Goal: Communication & Community: Answer question/provide support

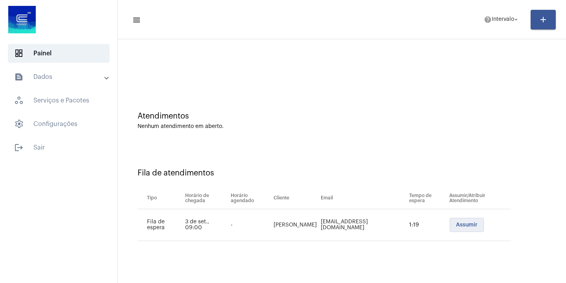
click at [455, 229] on button "Assumir" at bounding box center [466, 225] width 34 height 14
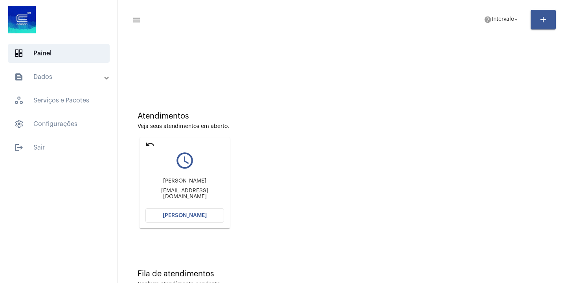
click at [492, 143] on div "Atendimentos Veja seus atendimentos em aberto. undo query_builder Karen kspoliv…" at bounding box center [342, 167] width 440 height 158
click at [493, 24] on span "help Intervalo arrow_drop_down" at bounding box center [502, 19] width 36 height 14
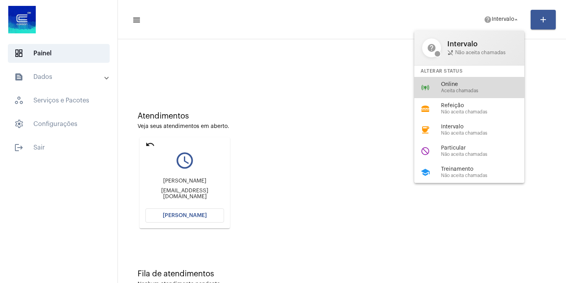
click at [456, 82] on span "Online" at bounding box center [486, 85] width 90 height 6
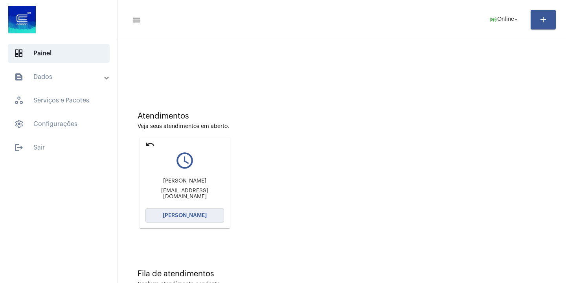
click at [189, 216] on span "[PERSON_NAME]" at bounding box center [185, 216] width 44 height 6
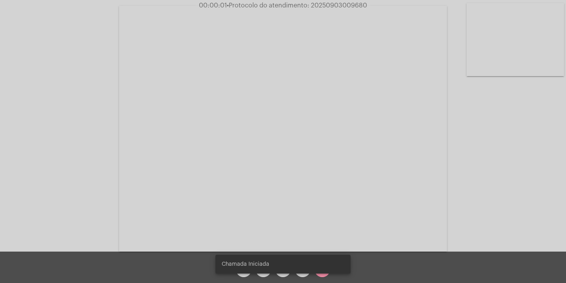
click at [321, 276] on div "Chamada Iniciada" at bounding box center [283, 265] width 154 height 38
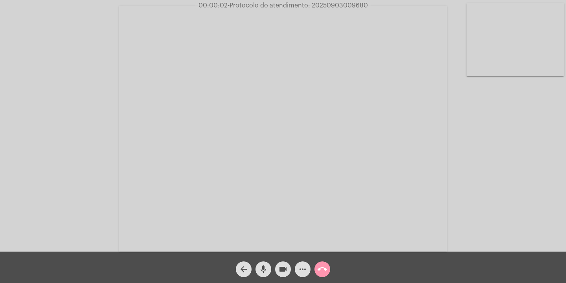
click at [321, 262] on span "call_end" at bounding box center [321, 270] width 9 height 16
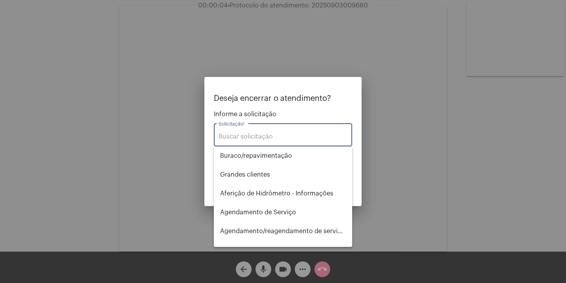
click at [159, 51] on div at bounding box center [283, 141] width 566 height 283
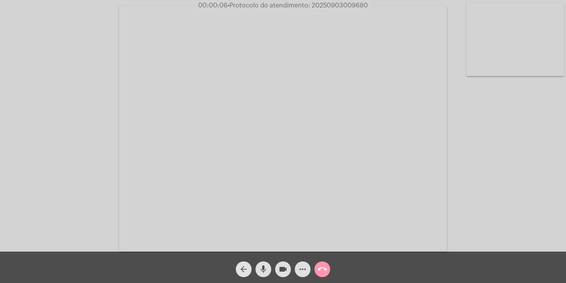
click at [246, 266] on mat-icon "arrow_back" at bounding box center [243, 269] width 9 height 9
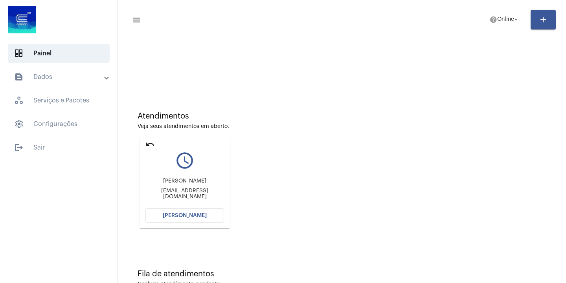
click at [204, 215] on span "[PERSON_NAME]" at bounding box center [185, 216] width 44 height 6
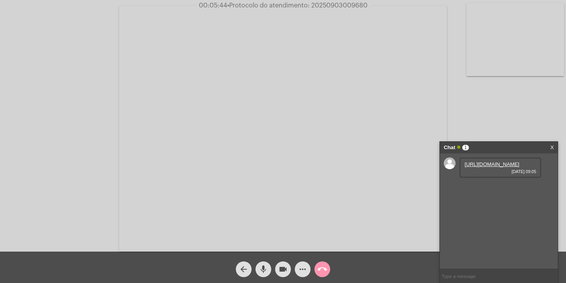
click at [304, 269] on mat-icon "more_horiz" at bounding box center [302, 269] width 9 height 9
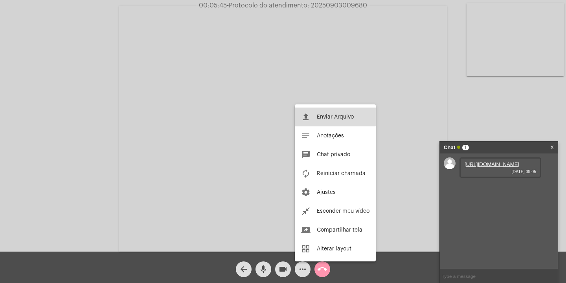
click at [334, 117] on span "Enviar Arquivo" at bounding box center [335, 117] width 37 height 6
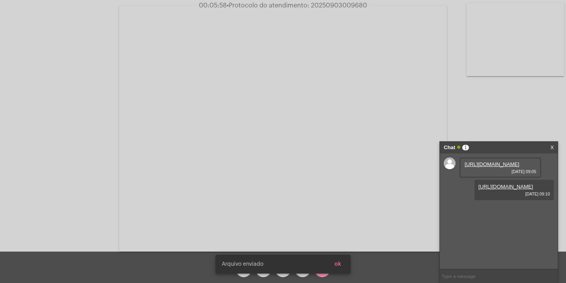
click at [525, 190] on link "https://neft-transfer-bucket.s3.amazonaws.com/temp-20607358-6bfb-3619-80b3-304b…" at bounding box center [505, 187] width 55 height 6
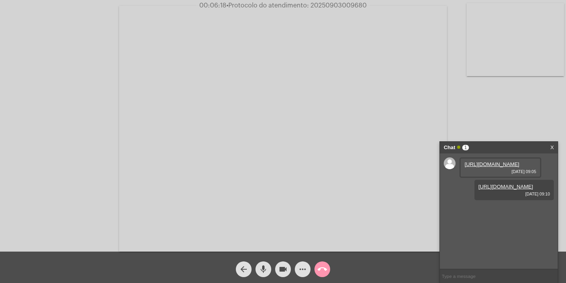
click at [493, 116] on div "Acessando Câmera e Microfone..." at bounding box center [283, 128] width 564 height 252
click at [504, 148] on div "Chat 1" at bounding box center [491, 148] width 94 height 12
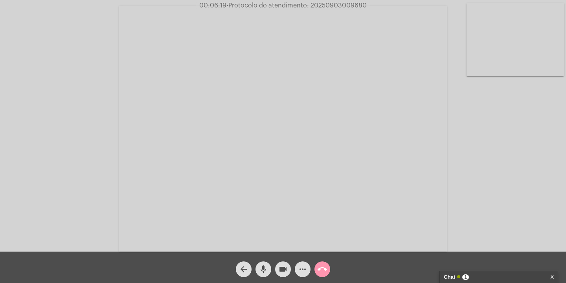
click at [496, 136] on div "Acessando Câmera e Microfone..." at bounding box center [283, 128] width 564 height 252
click at [337, 5] on span "• Protocolo do atendimento: 20250903009680" at bounding box center [297, 5] width 140 height 6
copy span "20250903009680"
click at [324, 273] on mat-icon "call_end" at bounding box center [321, 269] width 9 height 9
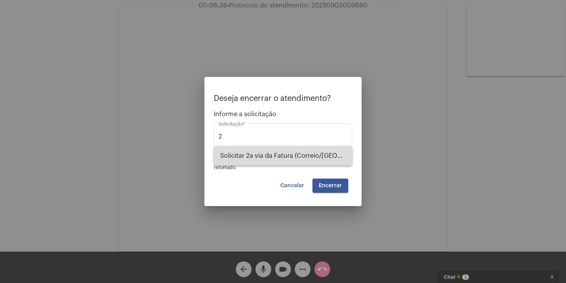
click at [287, 150] on span "Solicitar 2a via da Fatura (Correio/[GEOGRAPHIC_DATA]/Email)" at bounding box center [283, 156] width 126 height 19
type input "Solicitar 2a via da Fatura (Correio/[GEOGRAPHIC_DATA]/Email)"
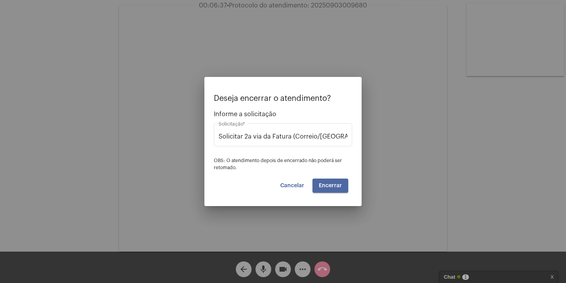
click at [343, 191] on button "Encerrar" at bounding box center [330, 186] width 36 height 14
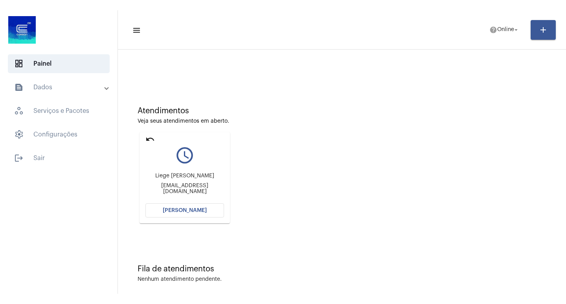
scroll to position [24, 0]
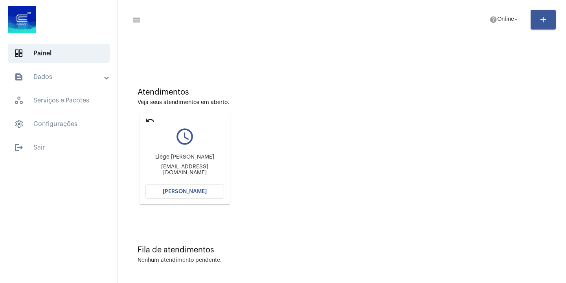
click at [184, 189] on button "[PERSON_NAME]" at bounding box center [184, 192] width 79 height 14
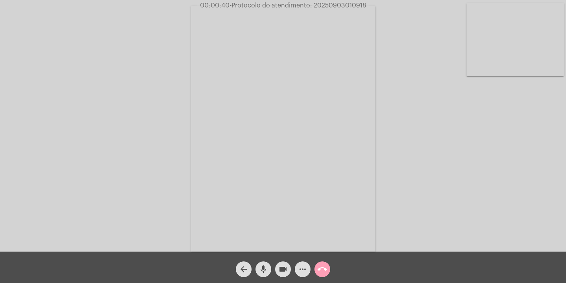
click at [328, 264] on button "call_end" at bounding box center [322, 270] width 16 height 16
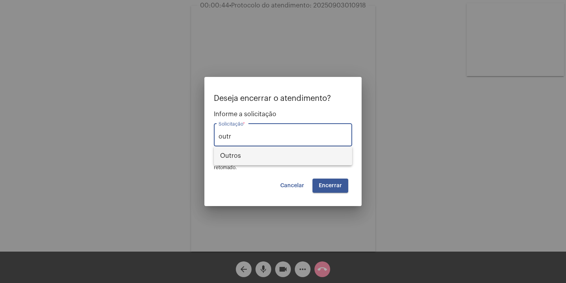
click at [238, 152] on span "Outros" at bounding box center [283, 156] width 126 height 19
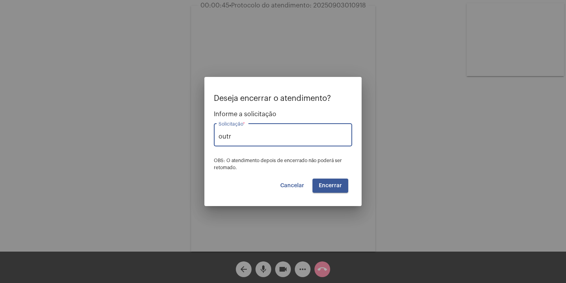
type input "Outros"
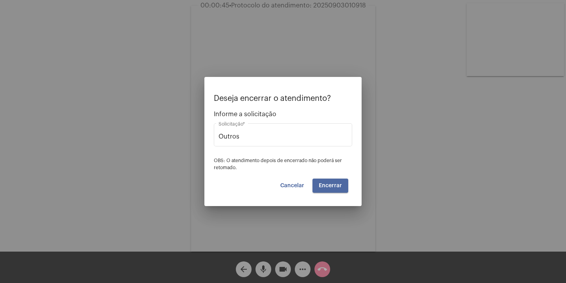
click at [345, 184] on button "Encerrar" at bounding box center [330, 186] width 36 height 14
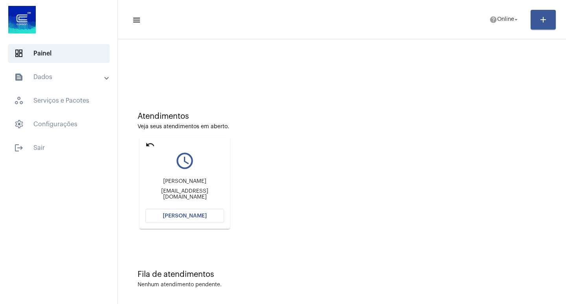
click at [190, 218] on span "[PERSON_NAME]" at bounding box center [185, 216] width 44 height 6
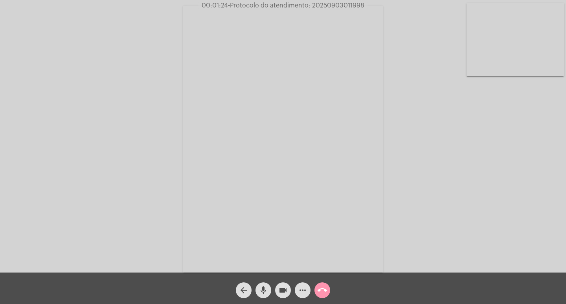
click at [304, 283] on mat-icon "more_horiz" at bounding box center [302, 289] width 9 height 9
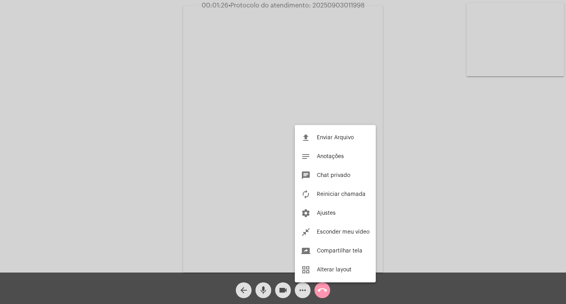
click at [51, 129] on div at bounding box center [283, 152] width 566 height 304
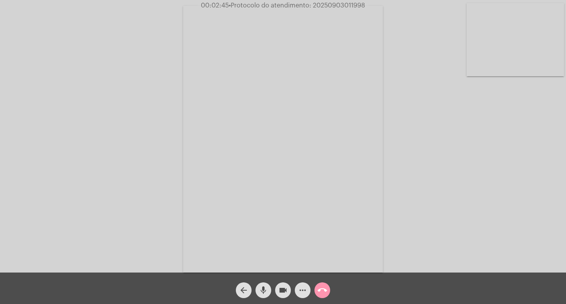
click at [264, 283] on div "arrow_back mic videocam more_horiz call_end" at bounding box center [283, 287] width 566 height 31
click at [263, 283] on mat-icon "mic" at bounding box center [263, 289] width 9 height 9
click at [283, 283] on mat-icon "videocam" at bounding box center [282, 289] width 9 height 9
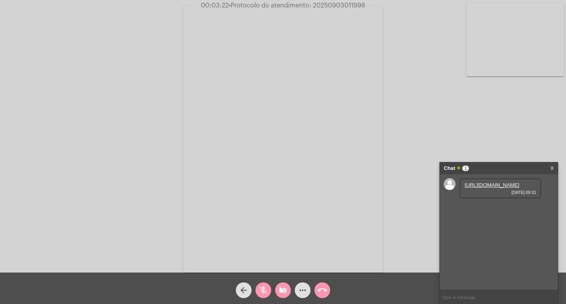
click at [270, 283] on button "mic_off" at bounding box center [263, 290] width 16 height 16
click at [282, 283] on mat-icon "videocam_off" at bounding box center [282, 289] width 9 height 9
click at [324, 283] on mat-icon "call_end" at bounding box center [321, 289] width 9 height 9
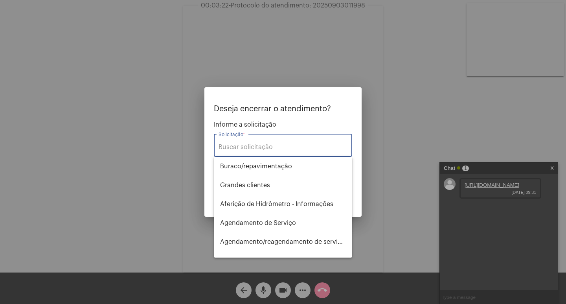
click at [271, 145] on input "Solicitação *" at bounding box center [282, 146] width 129 height 7
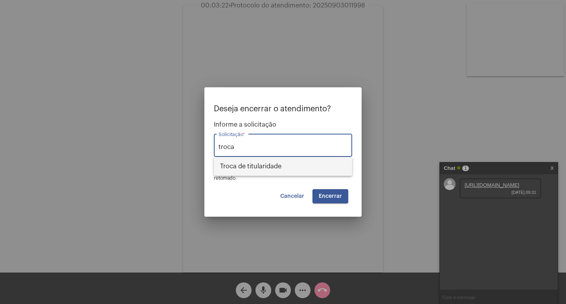
click at [264, 162] on span "Troca de titularidade" at bounding box center [283, 166] width 126 height 19
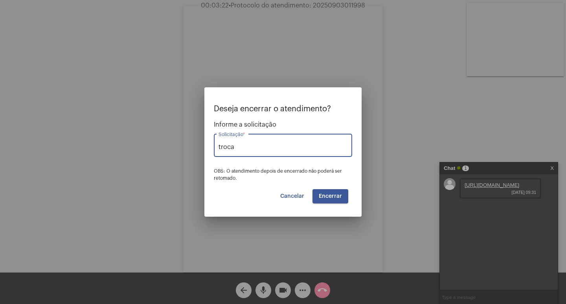
type input "Troca de titularidade"
click at [336, 195] on span "Encerrar" at bounding box center [330, 196] width 23 height 6
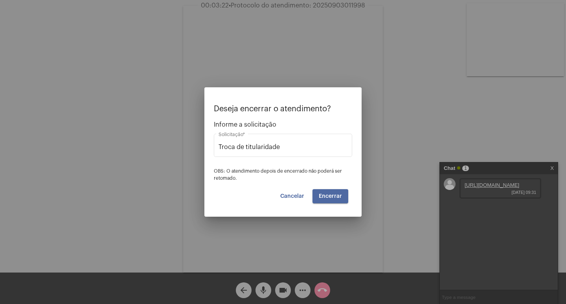
click at [331, 196] on span "Encerrar" at bounding box center [330, 196] width 23 height 6
click at [337, 196] on span "Encerrar" at bounding box center [330, 196] width 23 height 6
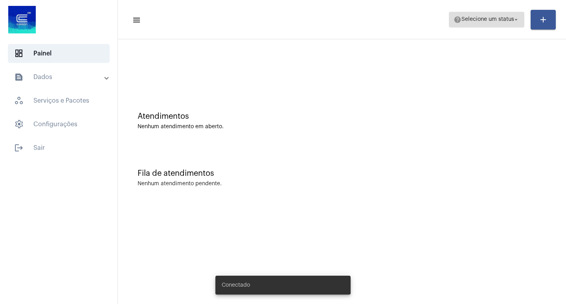
click at [511, 17] on span "Selecione um status" at bounding box center [487, 20] width 53 height 6
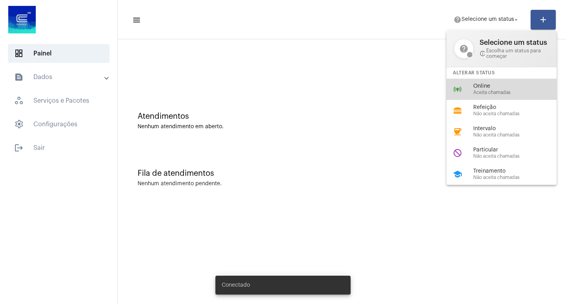
click at [487, 88] on span "Online" at bounding box center [518, 86] width 90 height 6
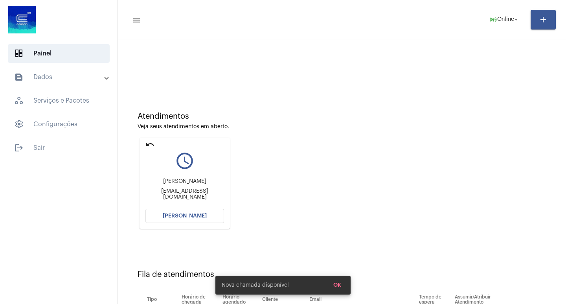
click at [181, 209] on button "[PERSON_NAME]" at bounding box center [184, 216] width 79 height 14
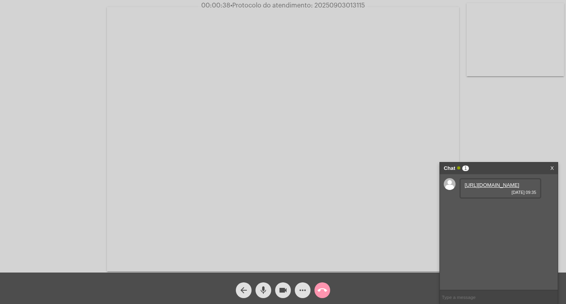
click at [501, 186] on link "[URL][DOMAIN_NAME]" at bounding box center [491, 185] width 55 height 6
click at [491, 162] on div "Chat 1" at bounding box center [491, 168] width 94 height 12
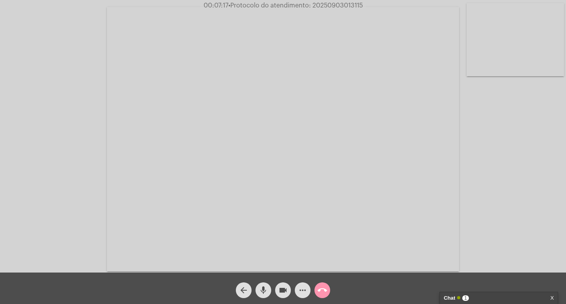
click at [332, 5] on span "• Protocolo do atendimento: 20250903013115" at bounding box center [295, 5] width 134 height 6
copy span "20250903013115"
click at [319, 288] on mat-icon "call_end" at bounding box center [321, 289] width 9 height 9
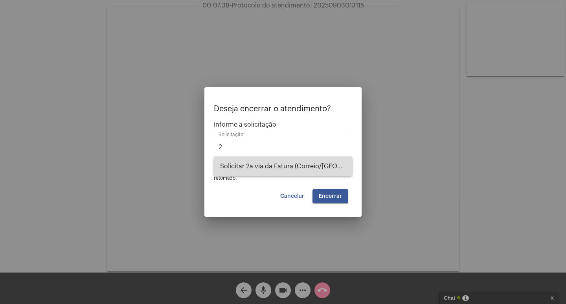
click at [272, 175] on span "Solicitar 2a via da Fatura (Correio/[GEOGRAPHIC_DATA]/Email)" at bounding box center [283, 166] width 126 height 19
type input "Solicitar 2a via da Fatura (Correio/[GEOGRAPHIC_DATA]/Email)"
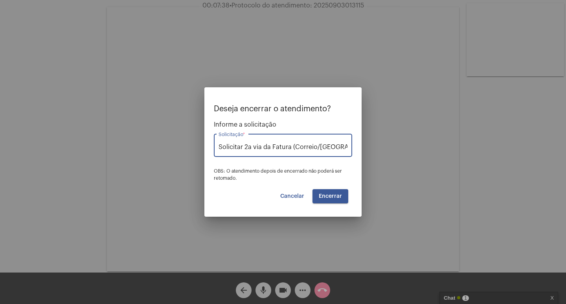
click at [340, 197] on span "Encerrar" at bounding box center [330, 196] width 23 height 6
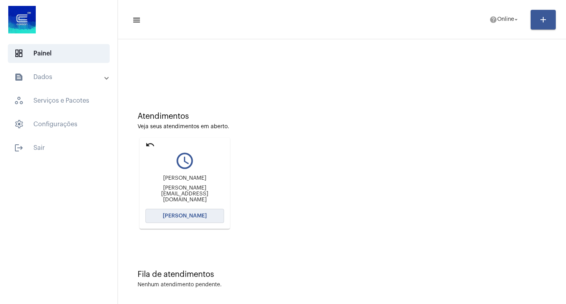
click at [203, 217] on span "[PERSON_NAME]" at bounding box center [185, 216] width 44 height 6
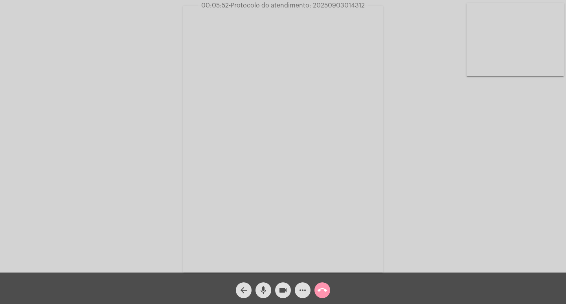
click at [262, 292] on mat-icon "mic" at bounding box center [263, 289] width 9 height 9
click at [257, 289] on button "mic_off" at bounding box center [263, 290] width 16 height 16
click at [263, 296] on span "mic" at bounding box center [263, 290] width 9 height 16
click at [287, 292] on mat-icon "videocam" at bounding box center [282, 289] width 9 height 9
click at [257, 293] on button "mic_off" at bounding box center [263, 290] width 16 height 16
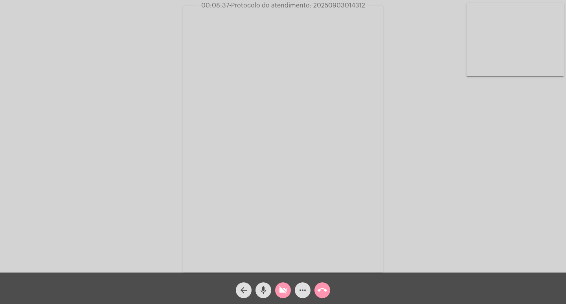
click at [279, 291] on mat-icon "videocam_off" at bounding box center [282, 289] width 9 height 9
click at [267, 292] on mat-icon "mic" at bounding box center [263, 289] width 9 height 9
click at [286, 292] on mat-icon "videocam" at bounding box center [282, 289] width 9 height 9
click at [262, 285] on mat-icon "mic_off" at bounding box center [263, 289] width 9 height 9
click at [280, 287] on mat-icon "videocam_off" at bounding box center [282, 289] width 9 height 9
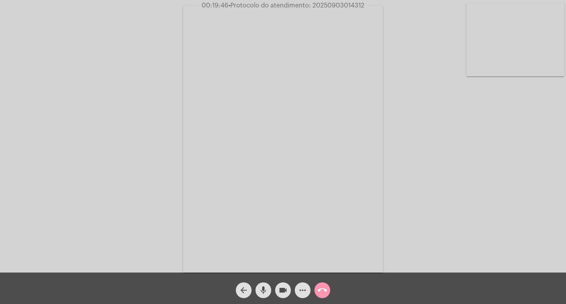
click at [345, 2] on span "00:19:46 • Protocolo do atendimento: 20250903014312" at bounding box center [282, 6] width 169 height 8
click at [339, 13] on video at bounding box center [283, 139] width 200 height 266
click at [324, 293] on mat-icon "call_end" at bounding box center [321, 289] width 9 height 9
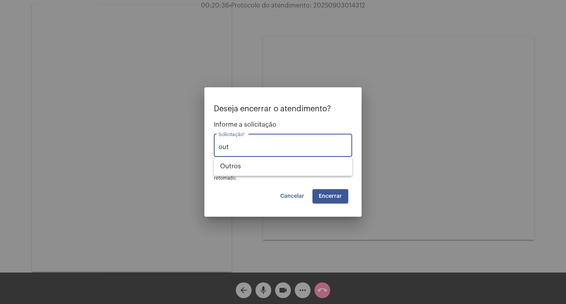
type input "outr"
click at [290, 193] on button "Cancelar" at bounding box center [292, 196] width 37 height 14
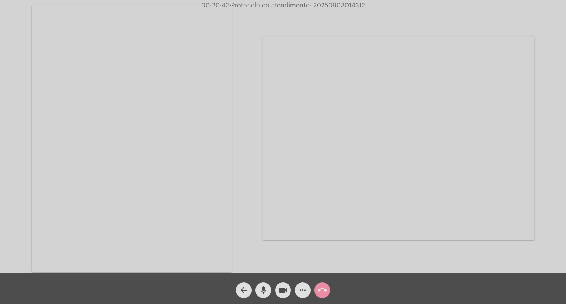
click at [340, 0] on div "Acessando Câmera e Microfone..." at bounding box center [283, 136] width 566 height 272
click at [340, 8] on span "• Protocolo do atendimento: 20250903014312" at bounding box center [297, 5] width 136 height 6
copy span "20250903014312"
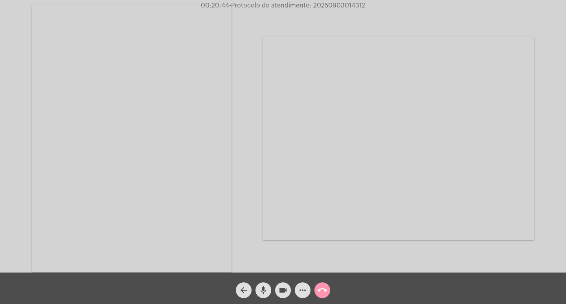
click at [326, 297] on span "call_end" at bounding box center [321, 290] width 9 height 16
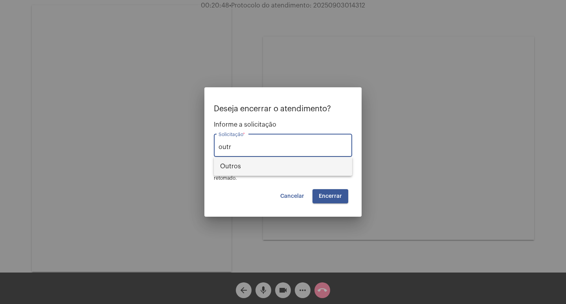
click at [270, 164] on span "Outros" at bounding box center [283, 166] width 126 height 19
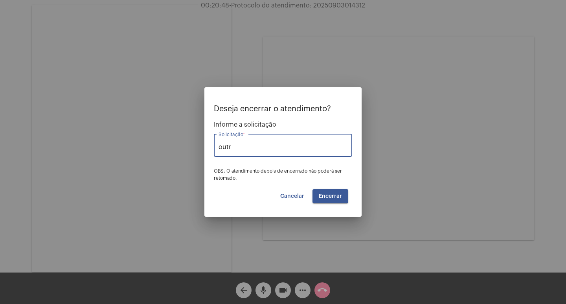
type input "Outros"
click at [325, 198] on span "Encerrar" at bounding box center [330, 196] width 23 height 6
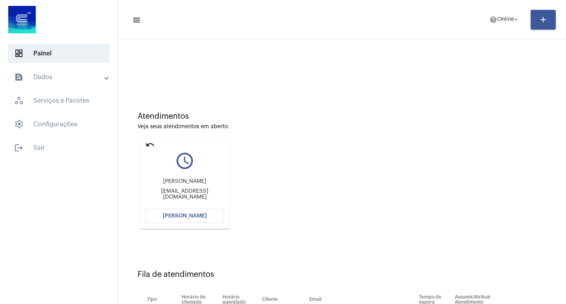
click at [180, 214] on span "[PERSON_NAME]" at bounding box center [185, 216] width 44 height 6
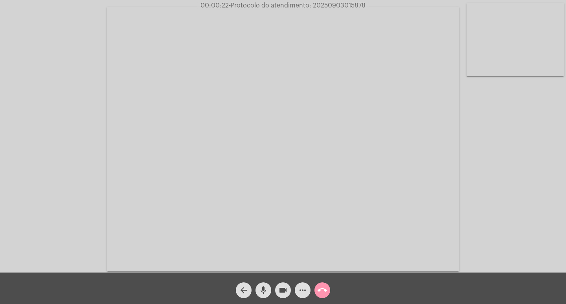
click at [542, 214] on div "Acessando Câmera e Microfone..." at bounding box center [283, 138] width 564 height 272
drag, startPoint x: 315, startPoint y: 8, endPoint x: 375, endPoint y: 9, distance: 60.1
click at [375, 9] on app-call "00:04:04 • Protocolo do atendimento: 20250903015878 Acessando Câmera e Microfon…" at bounding box center [283, 152] width 566 height 304
click at [323, 288] on mat-icon "call_end" at bounding box center [321, 289] width 9 height 9
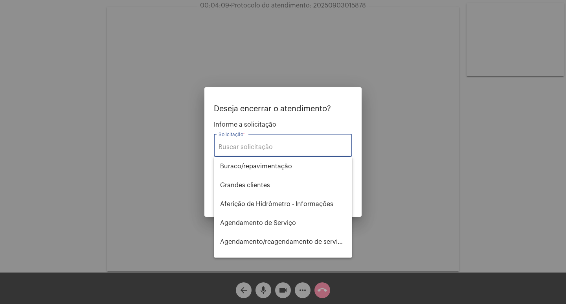
click at [229, 144] on input "Solicitação *" at bounding box center [282, 146] width 129 height 7
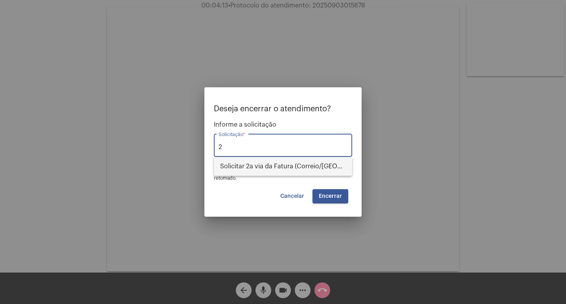
click at [218, 164] on mat-option "Solicitar 2a via da Fatura (Correio/[GEOGRAPHIC_DATA]/Email)" at bounding box center [283, 166] width 138 height 19
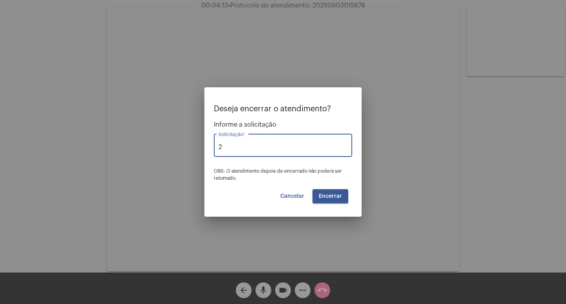
type input "Solicitar 2a via da Fatura (Correio/[GEOGRAPHIC_DATA]/Email)"
click at [332, 192] on button "Encerrar" at bounding box center [330, 196] width 36 height 14
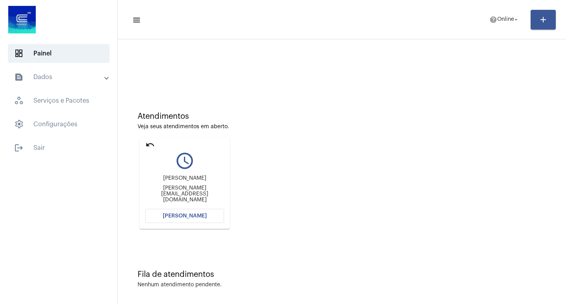
click at [198, 211] on button "[PERSON_NAME]" at bounding box center [184, 216] width 79 height 14
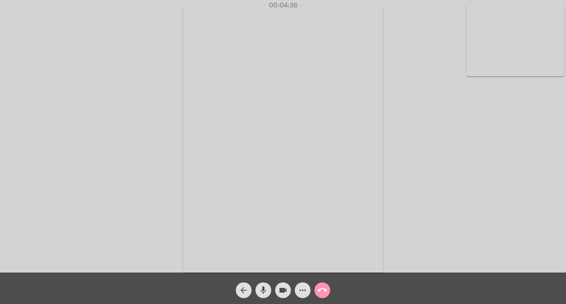
click at [101, 87] on div "Acessando Câmera e Microfone..." at bounding box center [283, 138] width 564 height 272
click at [305, 288] on mat-icon "more_horiz" at bounding box center [302, 289] width 9 height 9
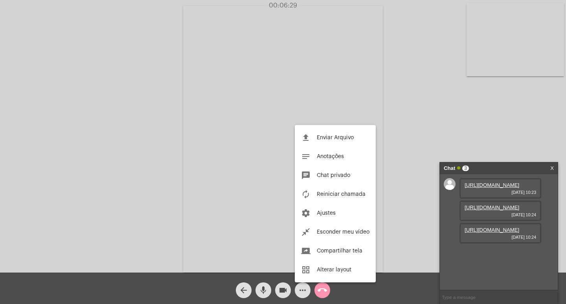
click at [400, 110] on div at bounding box center [283, 152] width 566 height 304
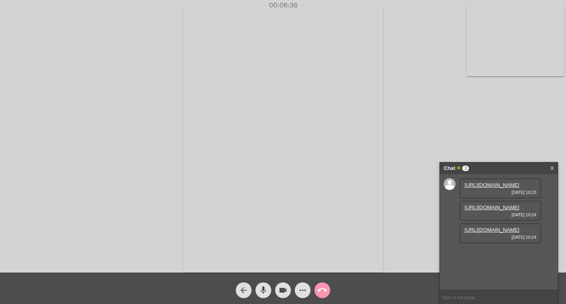
click at [486, 187] on link "https://neft-transfer-bucket.s3.amazonaws.com/temp-c60240b9-1526-09b5-67d4-8ae0…" at bounding box center [491, 185] width 55 height 6
click at [498, 210] on link "https://neft-transfer-bucket.s3.amazonaws.com/temp-445f366e-980f-1366-6fee-e2b1…" at bounding box center [491, 207] width 55 height 6
click at [502, 233] on link "https://neft-transfer-bucket.s3.amazonaws.com/temp-3f24be10-ed61-cae3-99b5-fcd1…" at bounding box center [491, 230] width 55 height 6
click at [495, 167] on div "Chat 3" at bounding box center [491, 168] width 94 height 12
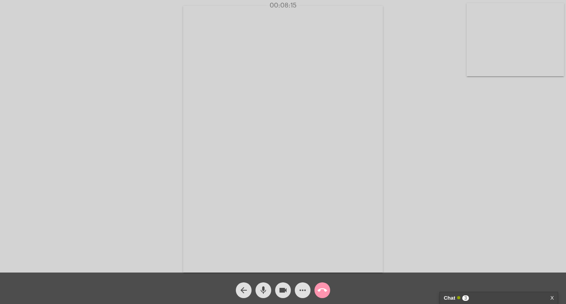
click at [472, 111] on div "Acessando Câmera e Microfone..." at bounding box center [283, 138] width 564 height 272
click at [328, 286] on div "call_end" at bounding box center [322, 288] width 20 height 20
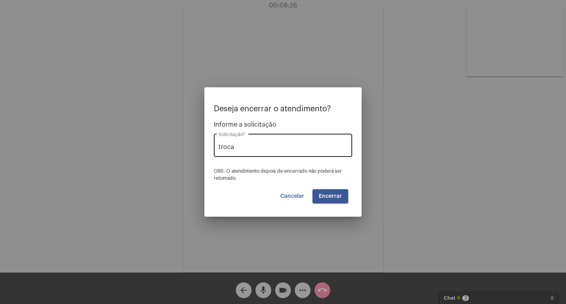
click at [254, 149] on input "troca" at bounding box center [282, 146] width 129 height 7
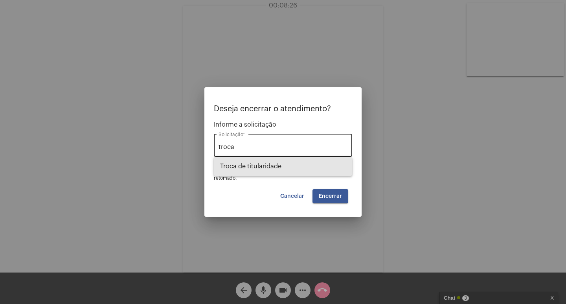
click at [254, 161] on span "Troca de titularidade" at bounding box center [283, 166] width 126 height 19
type input "Troca de titularidade"
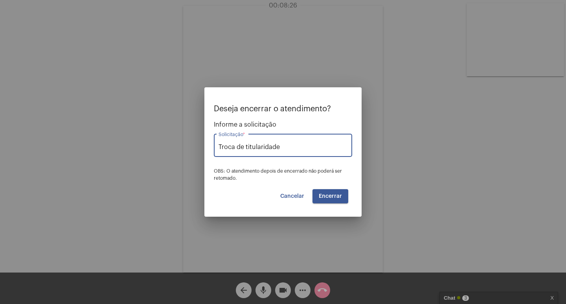
click at [334, 200] on button "Encerrar" at bounding box center [330, 196] width 36 height 14
click at [328, 197] on span "Encerrar" at bounding box center [330, 196] width 23 height 6
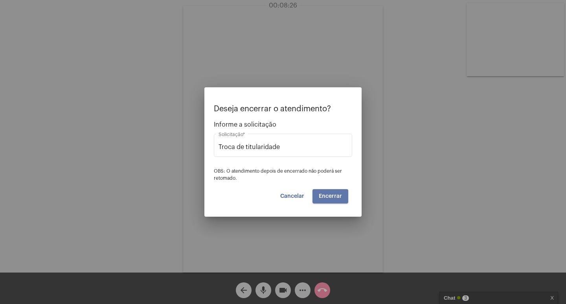
click at [328, 197] on span "Encerrar" at bounding box center [330, 196] width 23 height 6
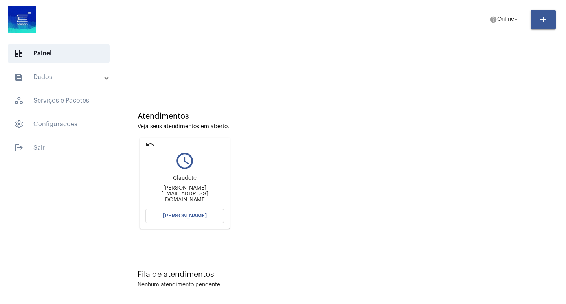
click at [174, 217] on span "[PERSON_NAME]" at bounding box center [185, 216] width 44 height 6
click at [202, 215] on span "[PERSON_NAME]" at bounding box center [185, 216] width 44 height 6
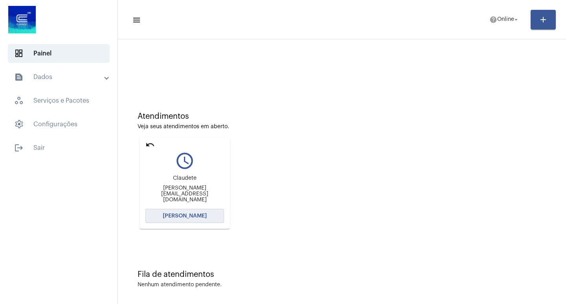
click at [202, 215] on span "[PERSON_NAME]" at bounding box center [185, 216] width 44 height 6
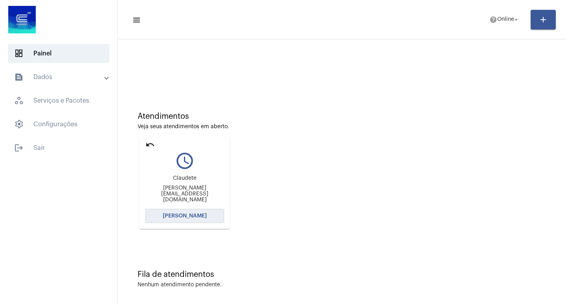
click at [202, 215] on span "[PERSON_NAME]" at bounding box center [185, 216] width 44 height 6
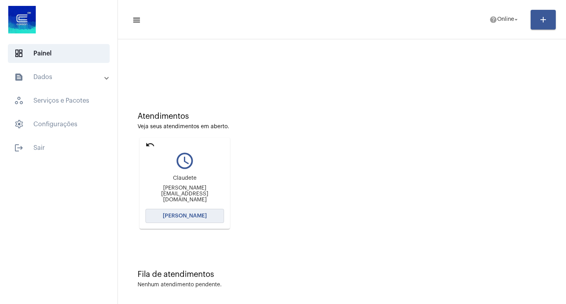
click at [202, 215] on span "[PERSON_NAME]" at bounding box center [185, 216] width 44 height 6
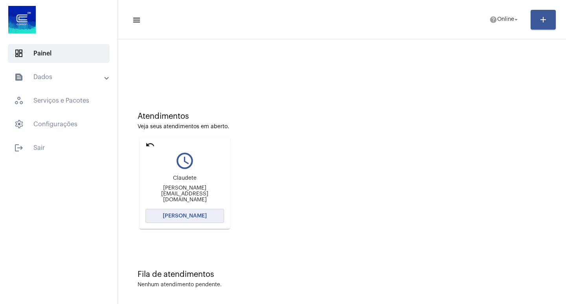
click at [202, 215] on span "[PERSON_NAME]" at bounding box center [185, 216] width 44 height 6
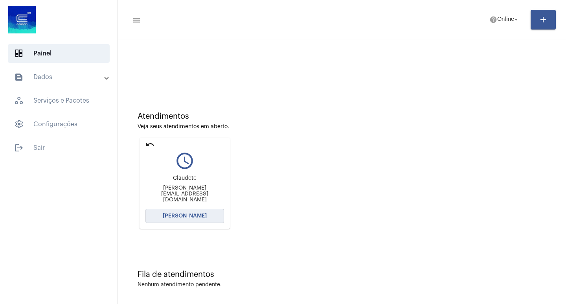
click at [194, 217] on span "[PERSON_NAME]" at bounding box center [185, 216] width 44 height 6
click at [155, 143] on mat-card "undo query_builder Claudete claudete.capoan@gmail.com Abrir Chamada" at bounding box center [184, 183] width 90 height 91
click at [145, 147] on mat-card "undo query_builder Claudete claudete.capoan@gmail.com Abrir Chamada" at bounding box center [184, 183] width 90 height 91
click at [149, 146] on mat-icon "undo" at bounding box center [149, 144] width 9 height 9
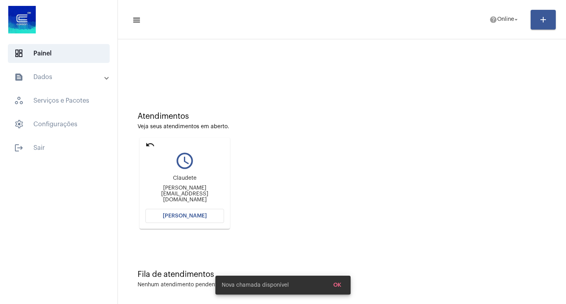
click at [149, 146] on mat-icon "undo" at bounding box center [149, 144] width 9 height 9
click at [149, 246] on div "Fila de atendimentos Nenhum atendimento pendente." at bounding box center [342, 274] width 440 height 57
click at [514, 13] on span "help Online arrow_drop_down" at bounding box center [504, 19] width 30 height 14
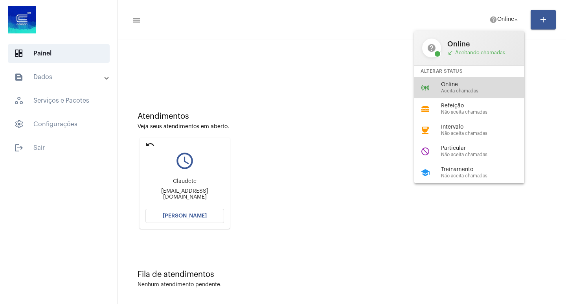
click at [457, 87] on span "Online" at bounding box center [486, 85] width 90 height 6
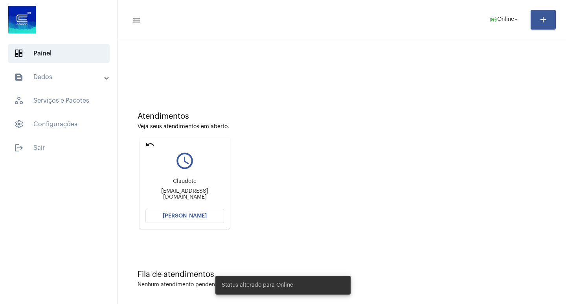
click at [177, 213] on span "[PERSON_NAME]" at bounding box center [185, 216] width 44 height 6
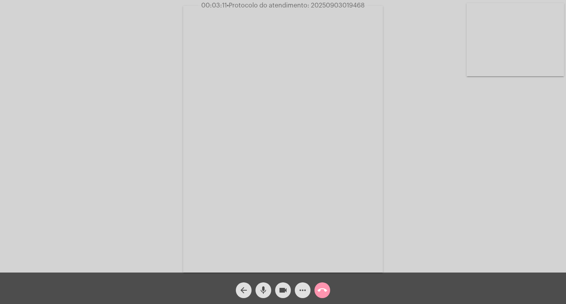
click at [321, 285] on span "call_end" at bounding box center [321, 290] width 9 height 16
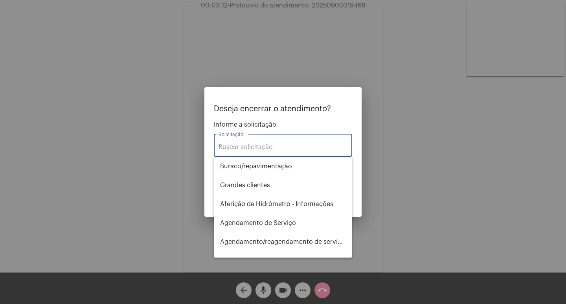
click at [274, 148] on input "Solicitação *" at bounding box center [282, 146] width 129 height 7
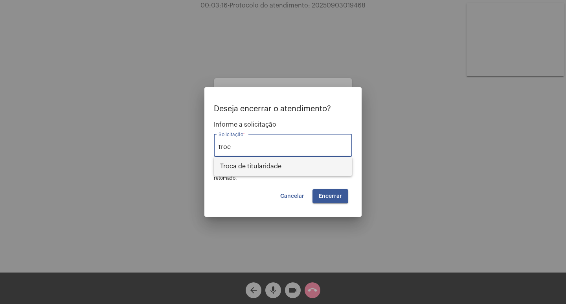
click at [266, 168] on span "Troca de titularidade" at bounding box center [283, 166] width 126 height 19
type input "Troca de titularidade"
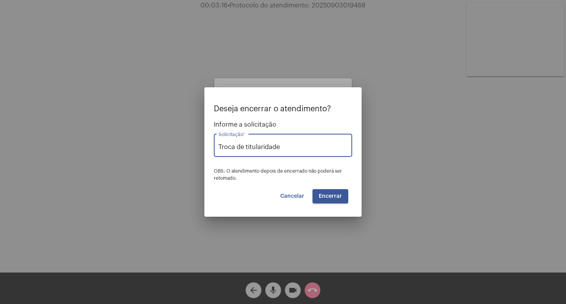
click at [332, 198] on span "Encerrar" at bounding box center [330, 196] width 23 height 6
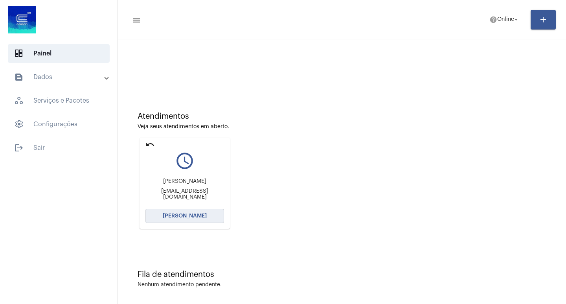
click at [198, 212] on button "[PERSON_NAME]" at bounding box center [184, 216] width 79 height 14
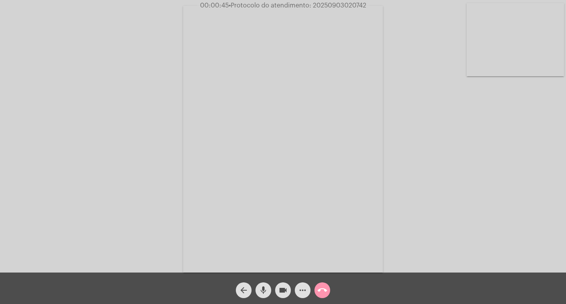
click at [327, 4] on span "• Protocolo do atendimento: 20250903020742" at bounding box center [298, 5] width 138 height 6
click at [402, 144] on div "Acessando Câmera e Microfone..." at bounding box center [283, 138] width 564 height 272
click at [313, 292] on div "call_end" at bounding box center [322, 288] width 20 height 20
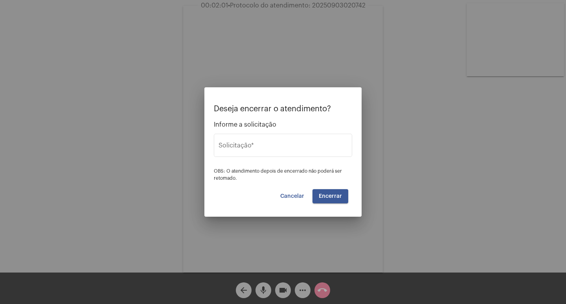
click at [326, 292] on div at bounding box center [283, 152] width 566 height 304
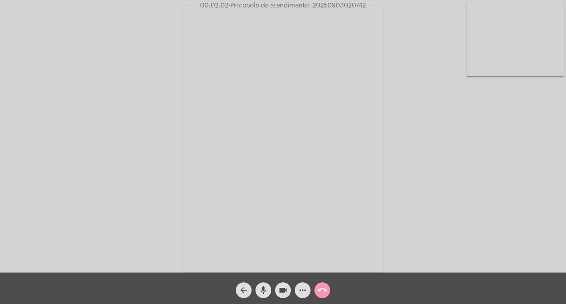
click at [317, 292] on mat-icon "call_end" at bounding box center [321, 289] width 9 height 9
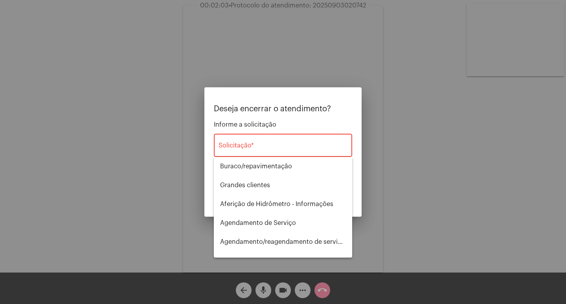
click at [259, 152] on div "Solicitação *" at bounding box center [282, 144] width 129 height 25
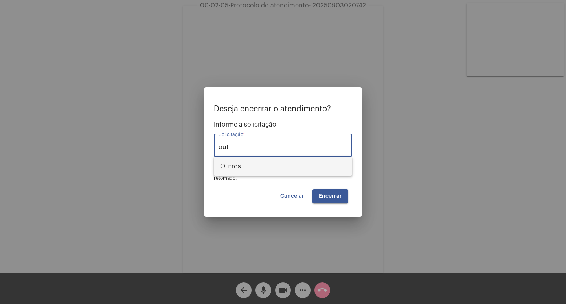
click at [245, 167] on span "Outros" at bounding box center [283, 166] width 126 height 19
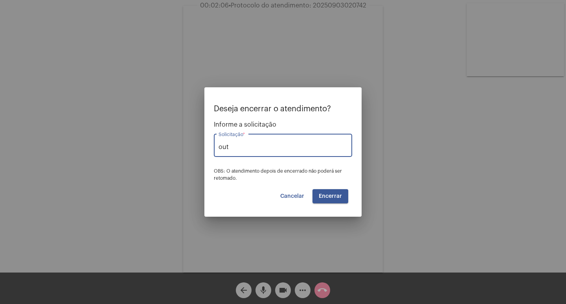
type input "Outros"
click at [332, 199] on button "Encerrar" at bounding box center [330, 196] width 36 height 14
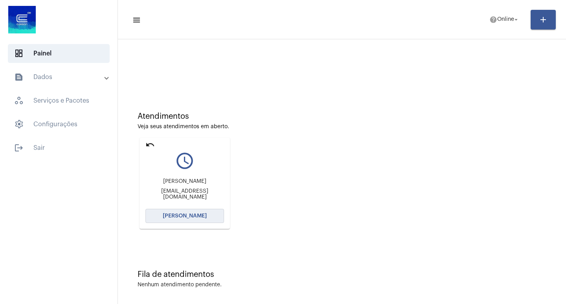
click at [200, 218] on span "[PERSON_NAME]" at bounding box center [185, 216] width 44 height 6
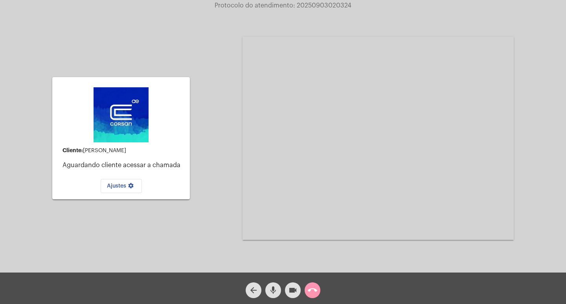
click at [312, 286] on mat-icon "call_end" at bounding box center [312, 289] width 9 height 9
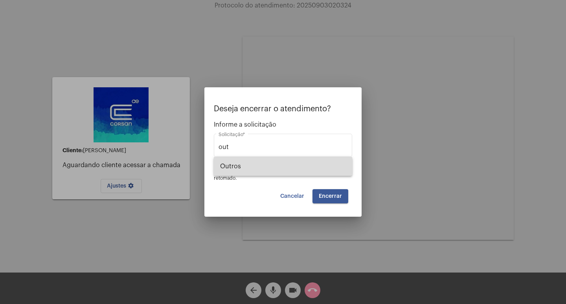
click at [273, 163] on span "Outros" at bounding box center [283, 166] width 126 height 19
type input "Outros"
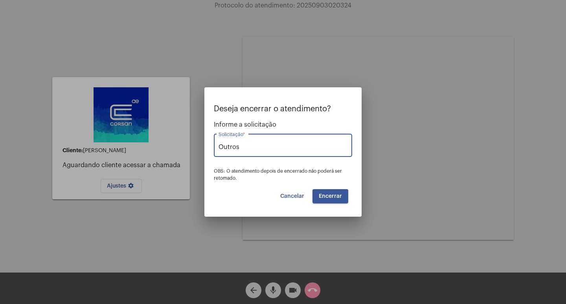
click at [315, 193] on button "Encerrar" at bounding box center [330, 196] width 36 height 14
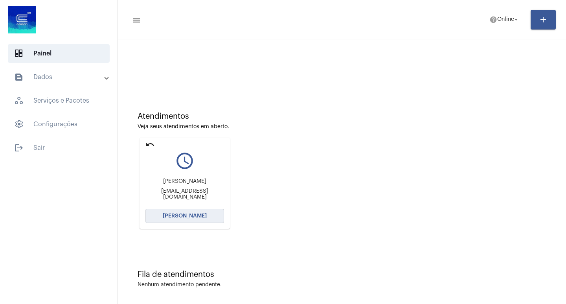
click at [172, 214] on span "[PERSON_NAME]" at bounding box center [185, 216] width 44 height 6
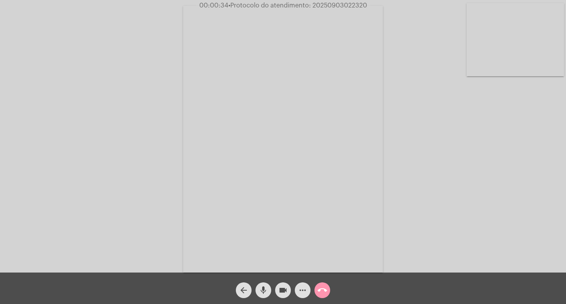
click at [293, 287] on div "more_horiz" at bounding box center [303, 288] width 20 height 20
click at [299, 290] on mat-icon "more_horiz" at bounding box center [302, 289] width 9 height 9
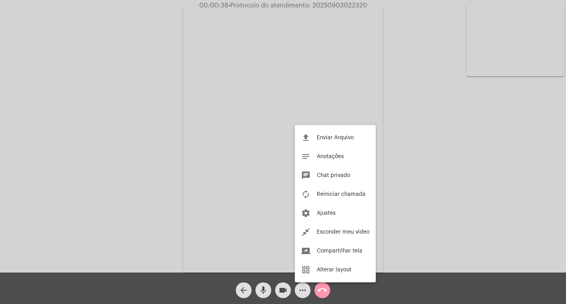
click at [136, 119] on div at bounding box center [283, 152] width 566 height 304
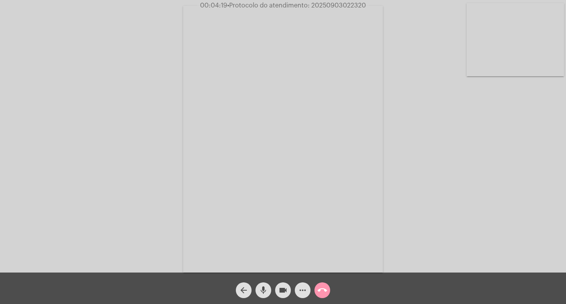
click at [57, 118] on div "Acessando Câmera e Microfone..." at bounding box center [283, 138] width 564 height 272
click at [320, 291] on mat-icon "call_end" at bounding box center [321, 289] width 9 height 9
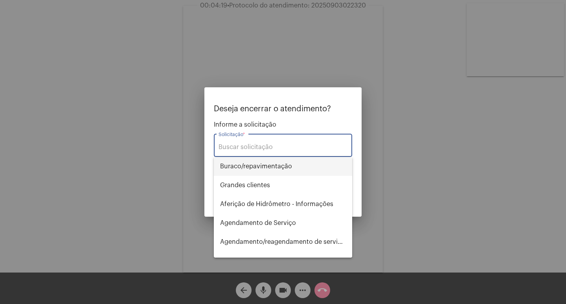
type input "o"
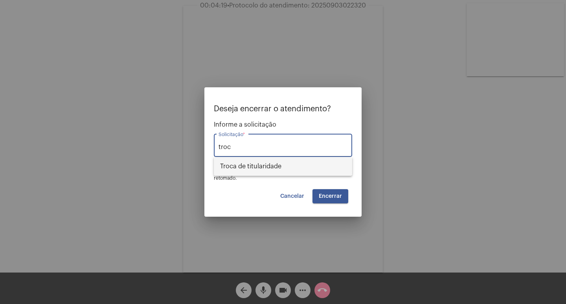
click at [263, 168] on span "Troca de titularidade" at bounding box center [283, 166] width 126 height 19
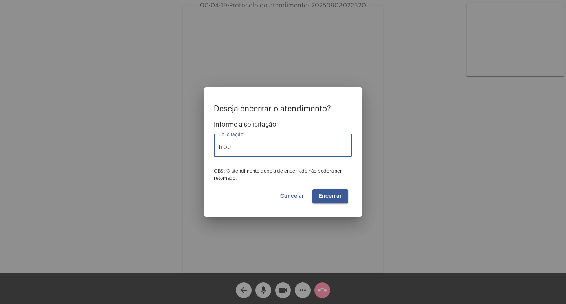
type input "Troca de titularidade"
click at [339, 195] on span "Encerrar" at bounding box center [330, 196] width 23 height 6
click at [338, 195] on span "Encerrar" at bounding box center [330, 196] width 23 height 6
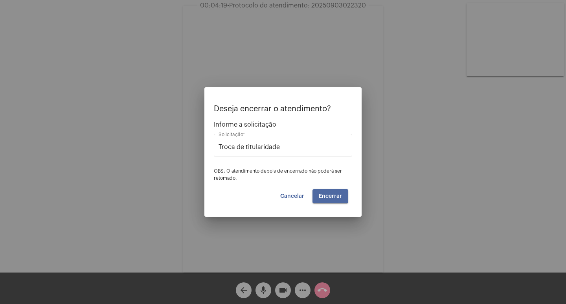
click at [338, 195] on span "Encerrar" at bounding box center [330, 196] width 23 height 6
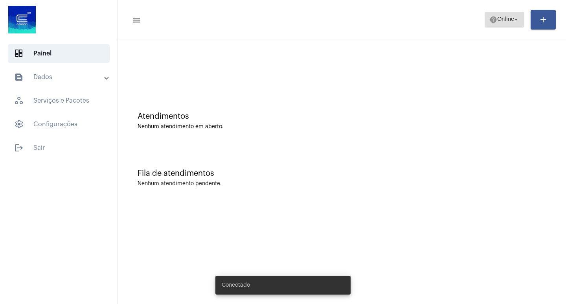
click at [493, 16] on mat-icon "help" at bounding box center [493, 20] width 8 height 8
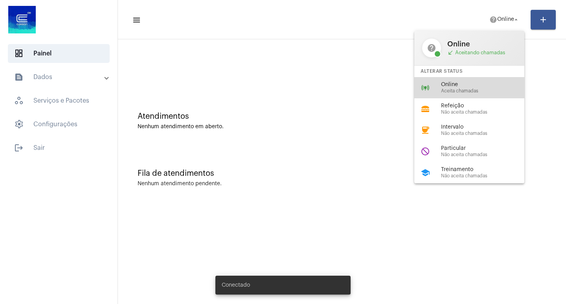
click at [454, 82] on span "Online" at bounding box center [486, 85] width 90 height 6
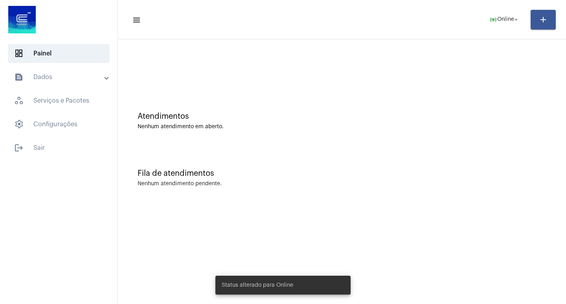
click at [234, 75] on div at bounding box center [342, 65] width 440 height 45
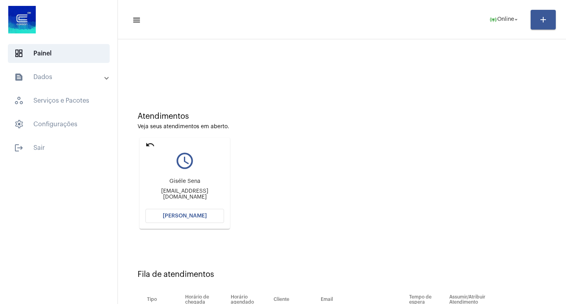
click at [202, 213] on span "[PERSON_NAME]" at bounding box center [185, 216] width 44 height 6
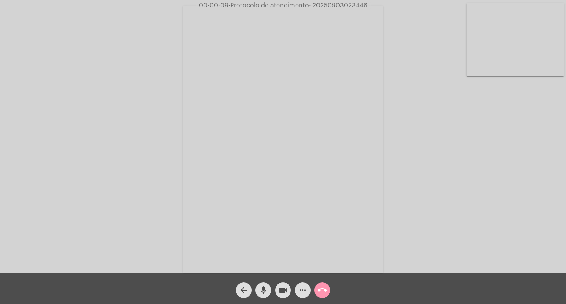
click at [88, 98] on div "Acessando Câmera e Microfone..." at bounding box center [283, 138] width 564 height 272
click at [329, 288] on button "call_end" at bounding box center [322, 290] width 16 height 16
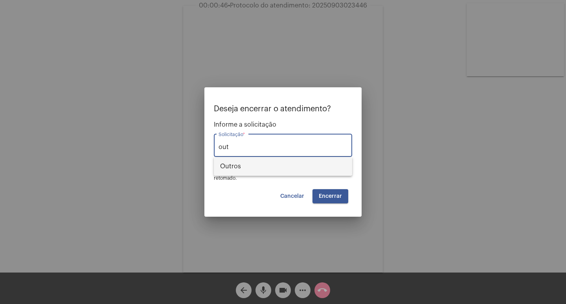
click at [272, 164] on span "Outros" at bounding box center [283, 166] width 126 height 19
type input "Outros"
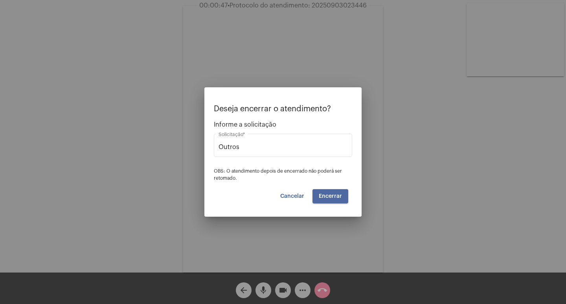
click at [337, 202] on button "Encerrar" at bounding box center [330, 196] width 36 height 14
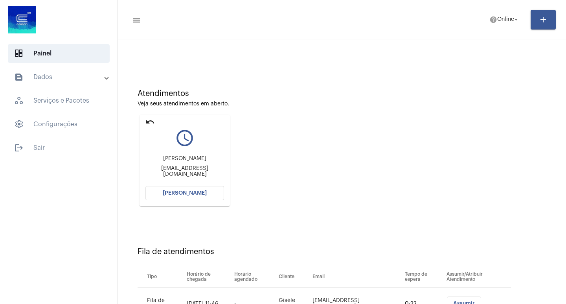
scroll to position [60, 0]
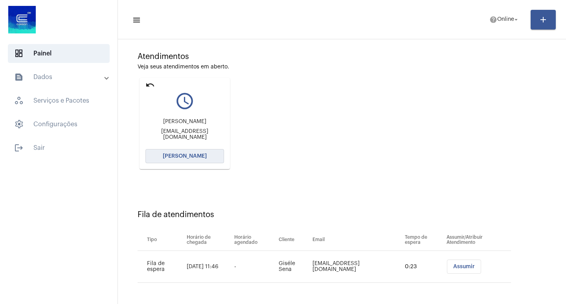
click at [185, 155] on span "[PERSON_NAME]" at bounding box center [185, 156] width 44 height 6
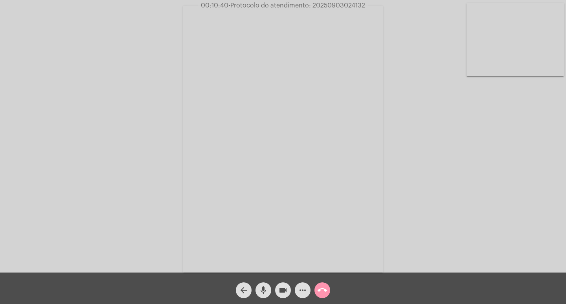
click at [306, 289] on mat-icon "more_horiz" at bounding box center [302, 289] width 9 height 9
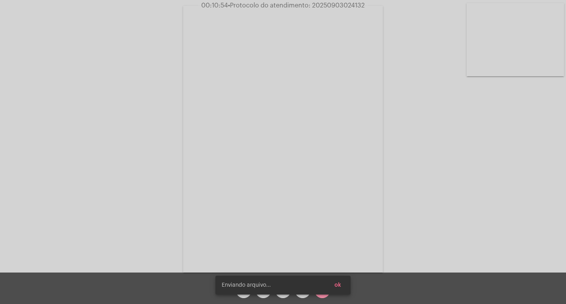
click at [325, 4] on span "• Protocolo do atendimento: 20250903024132" at bounding box center [296, 5] width 137 height 6
click at [334, 289] on button "ok" at bounding box center [337, 285] width 19 height 14
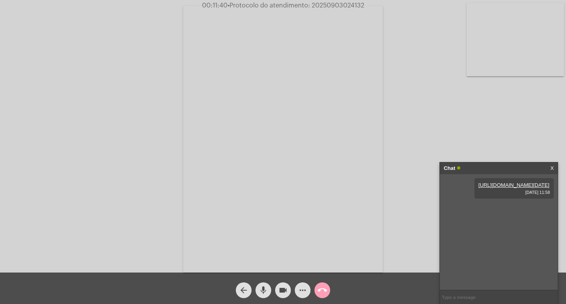
click at [318, 292] on mat-icon "call_end" at bounding box center [321, 289] width 9 height 9
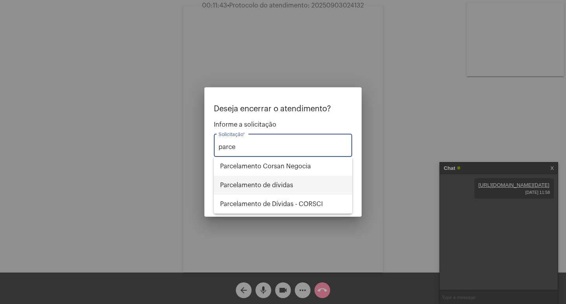
click at [262, 180] on span "Parcelamento de dívidas" at bounding box center [283, 185] width 126 height 19
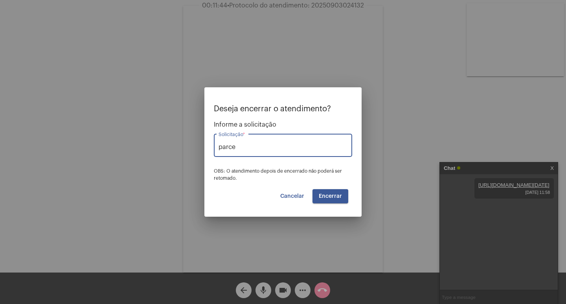
type input "Parcelamento de dívidas"
click at [336, 203] on button "Encerrar" at bounding box center [330, 196] width 36 height 14
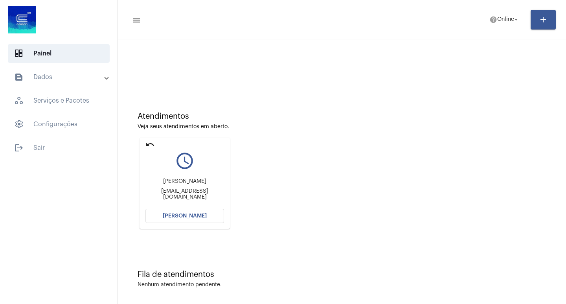
scroll to position [4, 0]
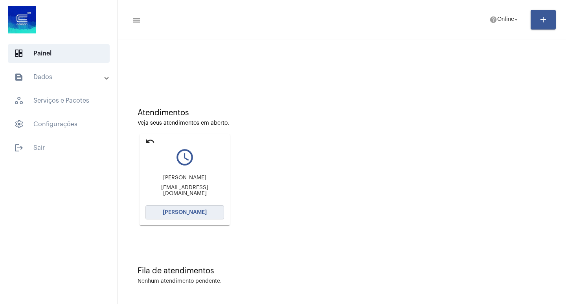
click at [194, 214] on span "[PERSON_NAME]" at bounding box center [185, 212] width 44 height 6
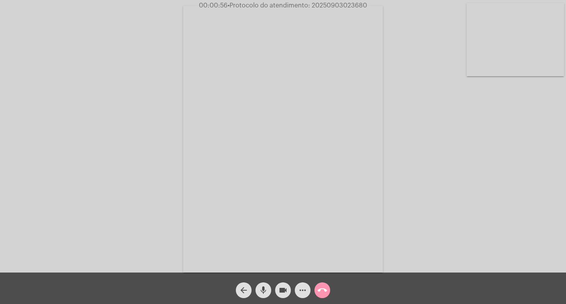
click at [160, 46] on div "Acessando Câmera e Microfone..." at bounding box center [283, 138] width 564 height 272
click at [119, 143] on div "Acessando Câmera e Microfone..." at bounding box center [283, 138] width 564 height 272
click at [99, 79] on div "Acessando Câmera e Microfone..." at bounding box center [283, 138] width 564 height 272
click at [321, 293] on mat-icon "call_end" at bounding box center [321, 289] width 9 height 9
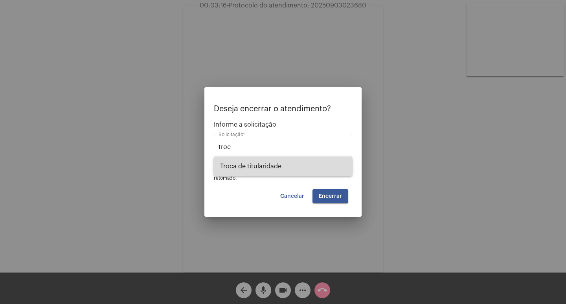
click at [291, 166] on span "Troca de titularidade" at bounding box center [283, 166] width 126 height 19
type input "Troca de titularidade"
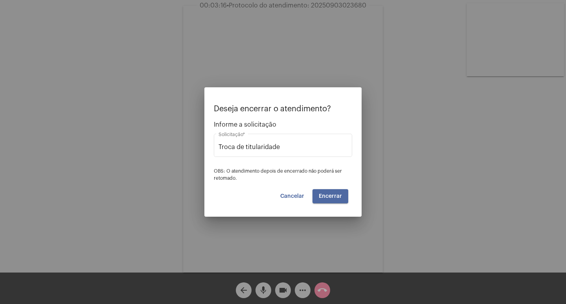
click at [328, 194] on span "Encerrar" at bounding box center [330, 196] width 23 height 6
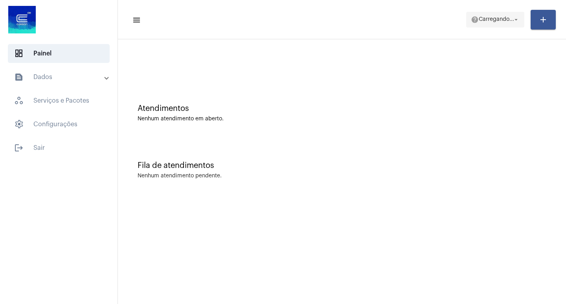
click at [499, 18] on span "Carregando..." at bounding box center [496, 20] width 35 height 6
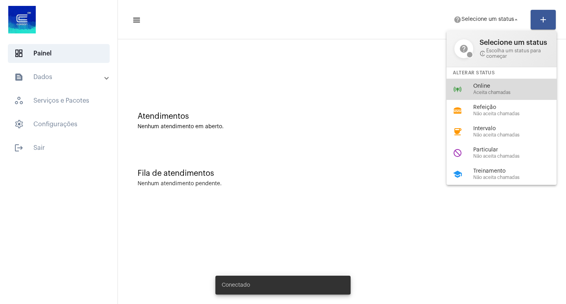
click at [472, 86] on div "online_prediction Online Aceita chamadas" at bounding box center [507, 89] width 123 height 21
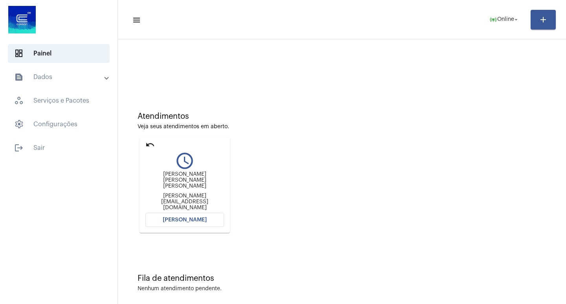
click at [182, 217] on span "[PERSON_NAME]" at bounding box center [185, 220] width 44 height 6
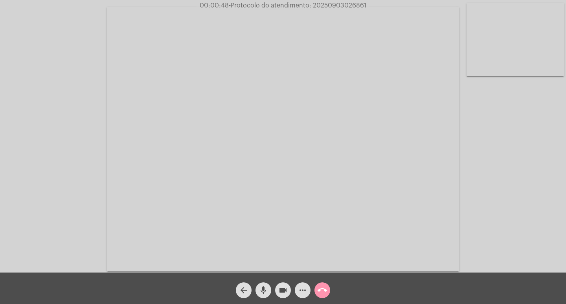
click at [322, 293] on mat-icon "call_end" at bounding box center [321, 289] width 9 height 9
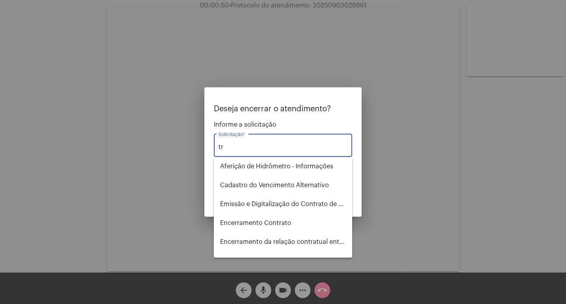
type input "t"
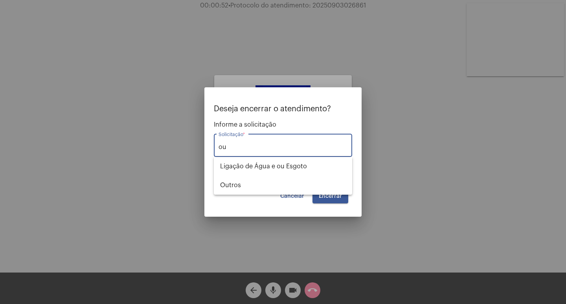
type input "ou"
click at [302, 198] on span "Cancelar" at bounding box center [292, 196] width 24 height 6
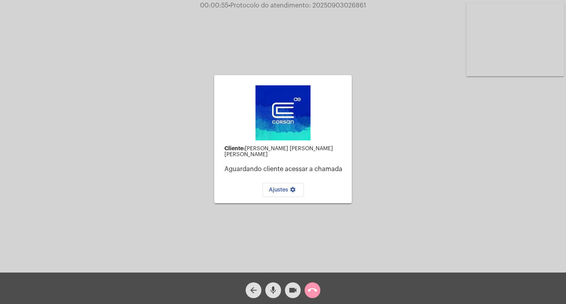
click at [312, 292] on mat-icon "call_end" at bounding box center [312, 289] width 9 height 9
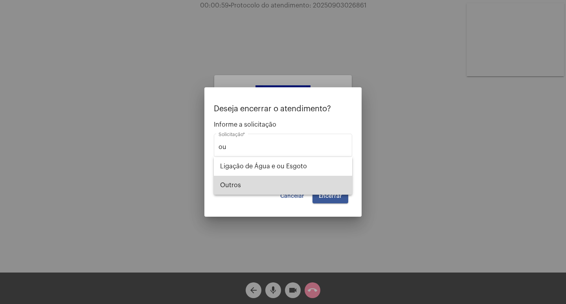
click at [249, 182] on span "Outros" at bounding box center [283, 185] width 126 height 19
type input "Outros"
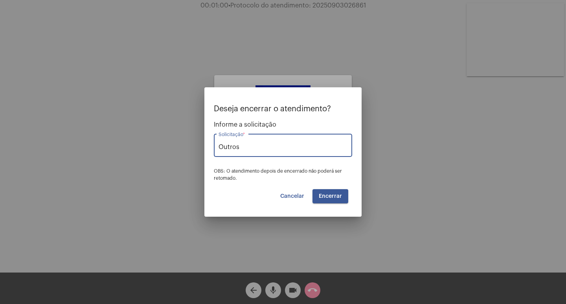
click at [324, 199] on button "Encerrar" at bounding box center [330, 196] width 36 height 14
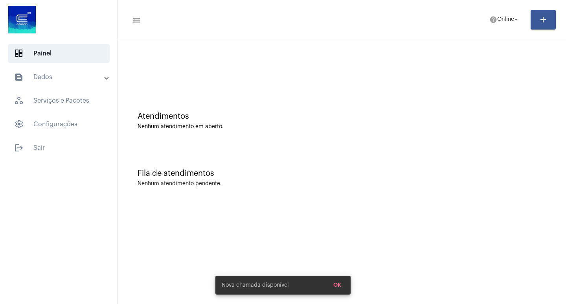
click at [273, 90] on div "Atendimentos Nenhum atendimento em aberto." at bounding box center [342, 116] width 440 height 57
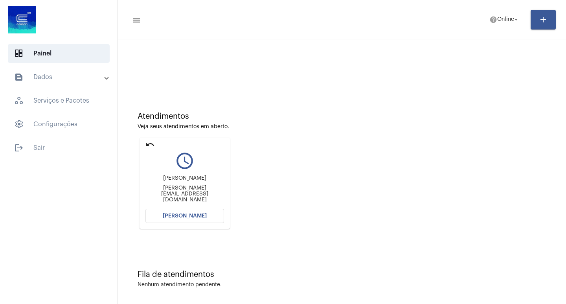
click at [176, 218] on span "[PERSON_NAME]" at bounding box center [185, 216] width 44 height 6
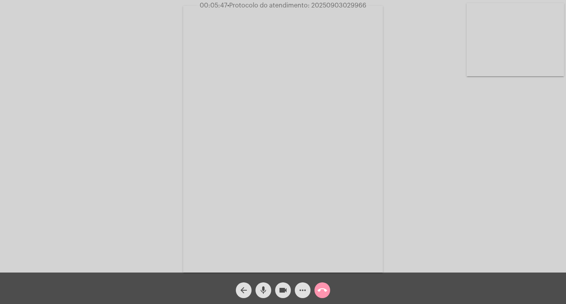
click at [343, 5] on span "• Protocolo do atendimento: 20250903029966" at bounding box center [296, 5] width 139 height 6
click at [301, 286] on mat-icon "more_horiz" at bounding box center [302, 289] width 9 height 9
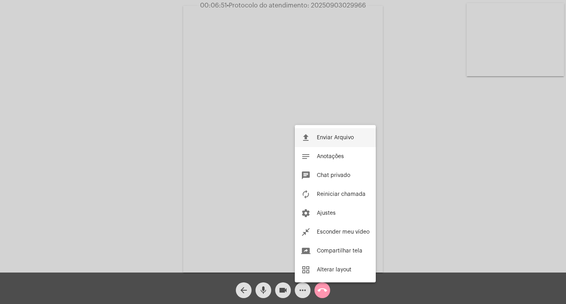
click at [335, 139] on span "Enviar Arquivo" at bounding box center [335, 138] width 37 height 6
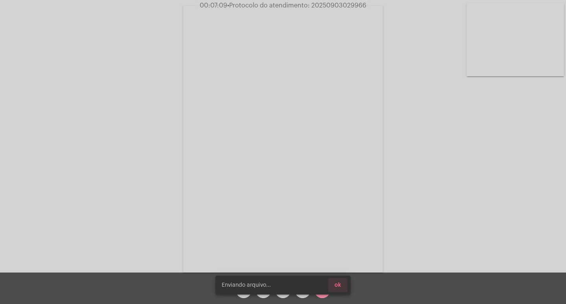
click at [342, 283] on button "ok" at bounding box center [337, 285] width 19 height 14
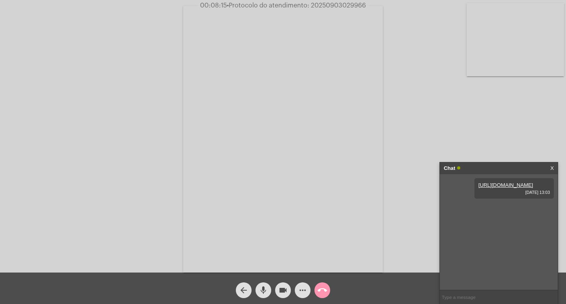
click at [321, 299] on div "arrow_back mic videocam more_horiz call_end" at bounding box center [283, 287] width 566 height 31
click at [326, 295] on span "call_end" at bounding box center [321, 290] width 9 height 16
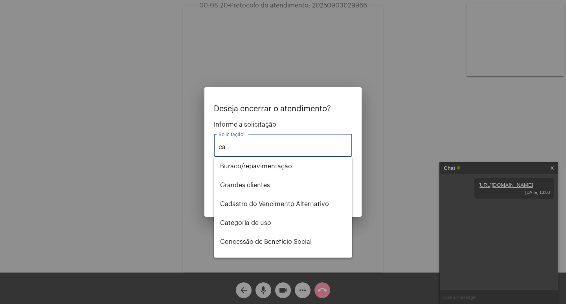
type input "c"
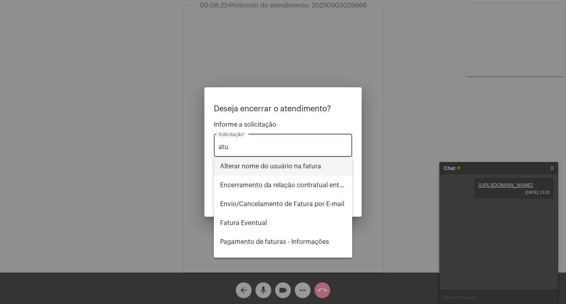
click at [264, 161] on span "Alterar nome do usuário na fatura" at bounding box center [283, 166] width 126 height 19
type input "Alterar nome do usuário na fatura"
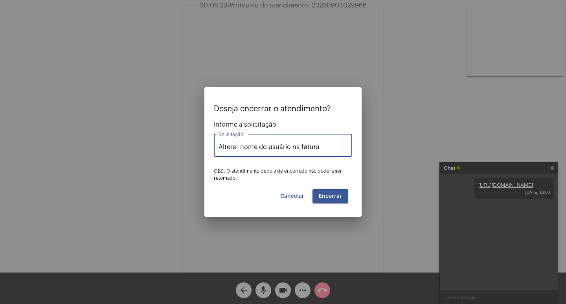
click at [336, 197] on span "Encerrar" at bounding box center [330, 196] width 23 height 6
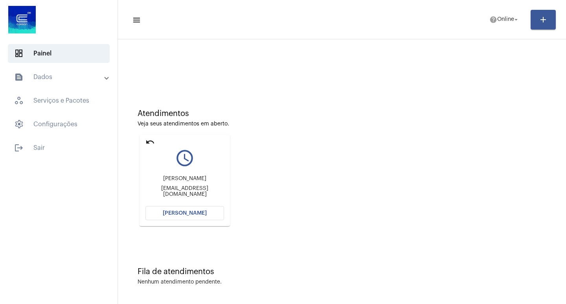
scroll to position [4, 0]
click at [182, 214] on span "[PERSON_NAME]" at bounding box center [185, 212] width 44 height 6
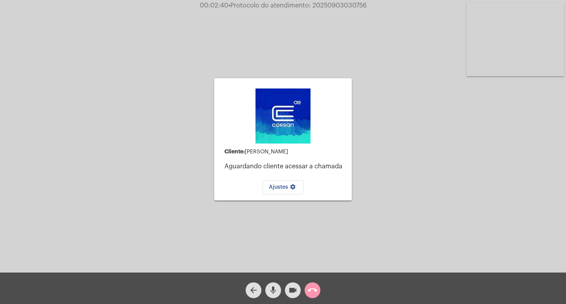
click at [308, 287] on mat-icon "call_end" at bounding box center [312, 289] width 9 height 9
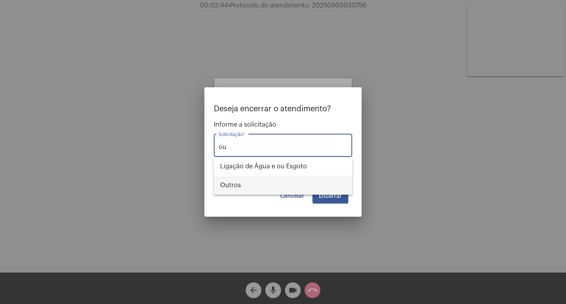
click at [251, 184] on span "Outros" at bounding box center [283, 185] width 126 height 19
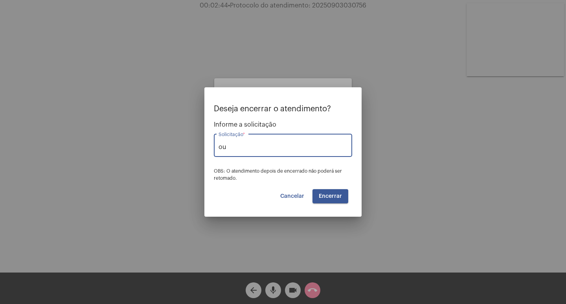
type input "Outros"
click at [334, 191] on button "Encerrar" at bounding box center [330, 196] width 36 height 14
click at [331, 200] on mat-card "Cliente: [PERSON_NAME] cliente acessar a chamada Ajustes settings" at bounding box center [283, 139] width 138 height 122
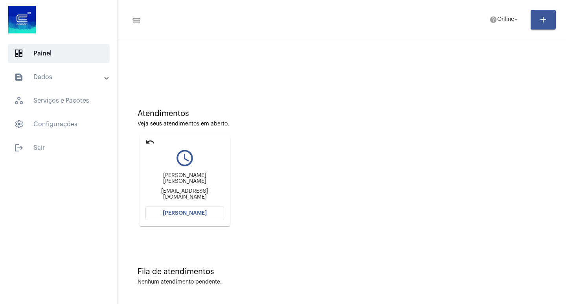
scroll to position [4, 0]
click at [189, 215] on button "[PERSON_NAME]" at bounding box center [184, 212] width 79 height 14
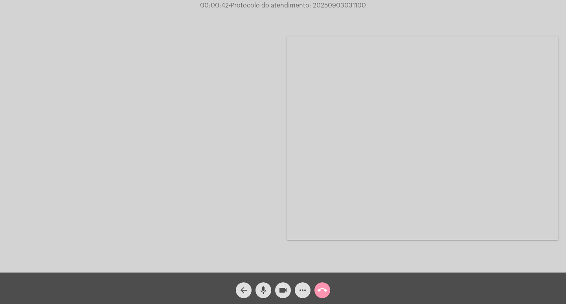
click at [324, 297] on span "call_end" at bounding box center [321, 290] width 9 height 16
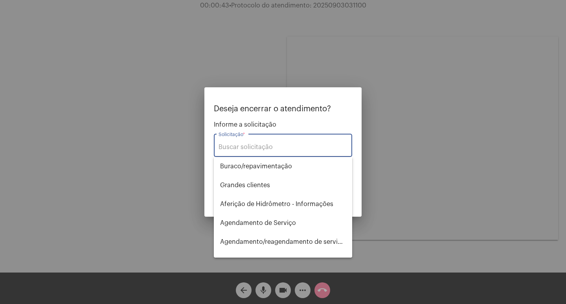
click at [244, 143] on input "Solicitação *" at bounding box center [282, 146] width 129 height 7
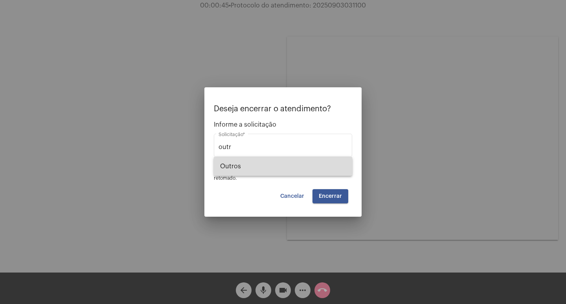
click at [242, 169] on span "Outros" at bounding box center [283, 166] width 126 height 19
type input "Outros"
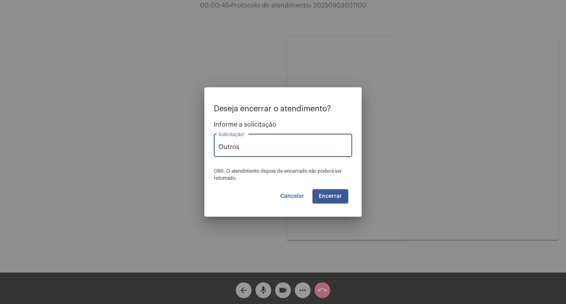
click at [332, 195] on span "Encerrar" at bounding box center [330, 196] width 23 height 6
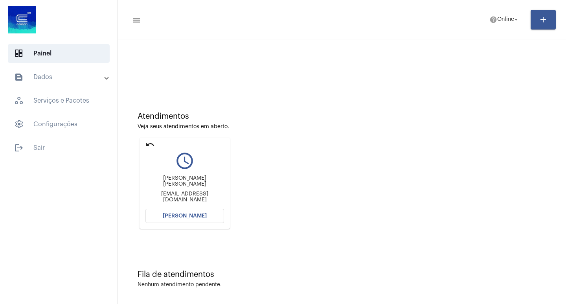
scroll to position [4, 0]
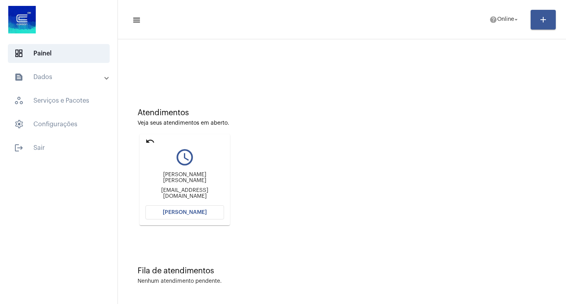
click at [182, 217] on button "[PERSON_NAME]" at bounding box center [184, 212] width 79 height 14
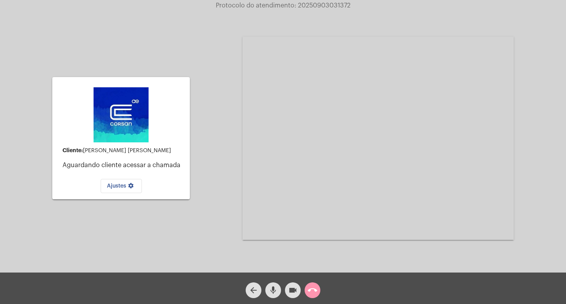
click at [314, 285] on span "call_end" at bounding box center [312, 290] width 9 height 16
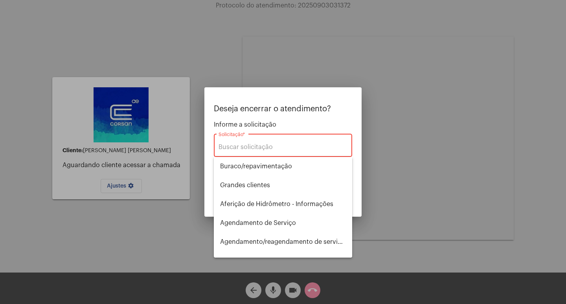
click at [259, 151] on div "Solicitação *" at bounding box center [282, 144] width 129 height 25
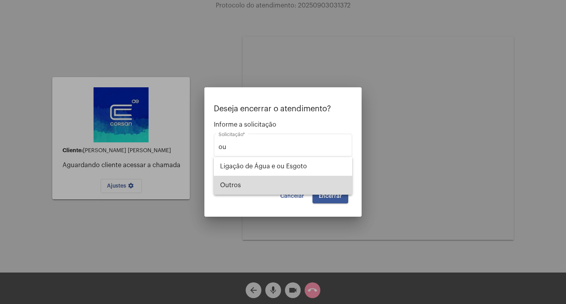
click at [243, 189] on span "Outros" at bounding box center [283, 185] width 126 height 19
type input "Outros"
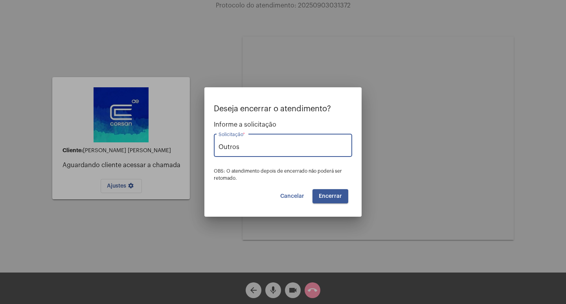
click at [328, 193] on button "Encerrar" at bounding box center [330, 196] width 36 height 14
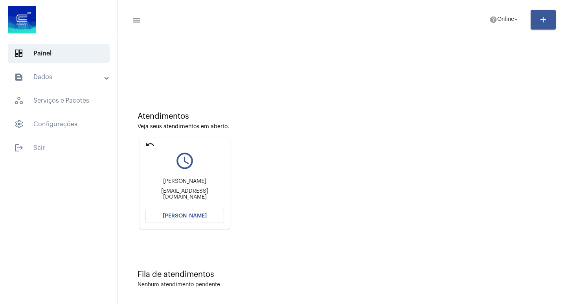
scroll to position [4, 0]
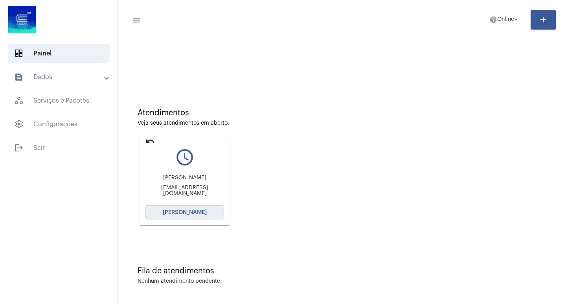
click at [175, 215] on button "[PERSON_NAME]" at bounding box center [184, 212] width 79 height 14
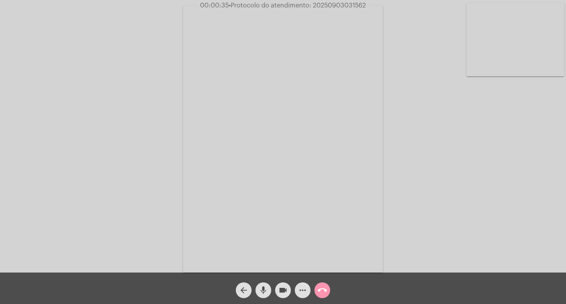
click at [264, 290] on mat-icon "mic" at bounding box center [263, 289] width 9 height 9
click at [282, 296] on span "videocam" at bounding box center [282, 290] width 9 height 16
click at [282, 296] on span "videocam_off" at bounding box center [282, 290] width 9 height 16
click at [265, 293] on mat-icon "mic_off" at bounding box center [263, 289] width 9 height 9
click at [302, 286] on mat-icon "more_horiz" at bounding box center [302, 289] width 9 height 9
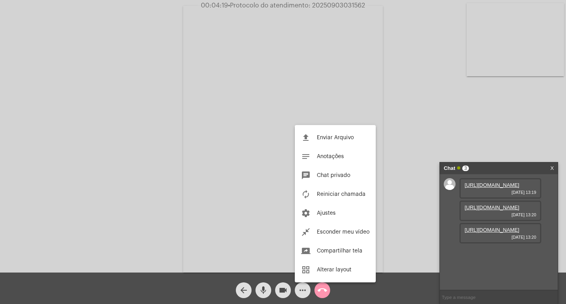
scroll to position [7, 0]
click at [409, 189] on div at bounding box center [283, 152] width 566 height 304
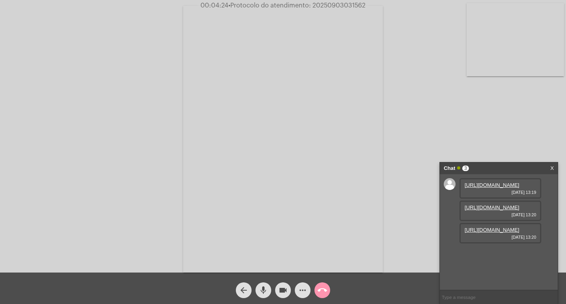
scroll to position [0, 0]
click at [490, 188] on link "[URL][DOMAIN_NAME]" at bounding box center [491, 185] width 55 height 6
click at [490, 210] on link "[URL][DOMAIN_NAME]" at bounding box center [491, 207] width 55 height 6
click at [497, 233] on link "[URL][DOMAIN_NAME]" at bounding box center [491, 230] width 55 height 6
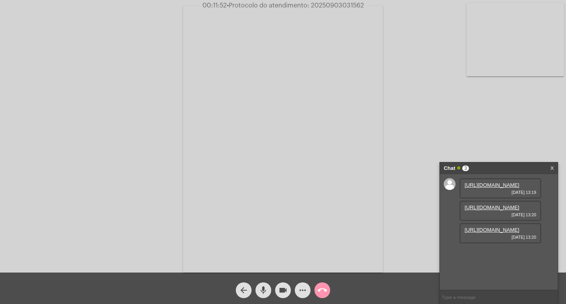
click at [273, 290] on div "mic" at bounding box center [263, 288] width 20 height 20
click at [265, 289] on mat-icon "mic_off" at bounding box center [263, 289] width 9 height 9
click at [274, 290] on div "videocam" at bounding box center [283, 288] width 20 height 20
click at [260, 290] on mat-icon "mic" at bounding box center [263, 289] width 9 height 9
click at [257, 293] on button "mic_off" at bounding box center [263, 290] width 16 height 16
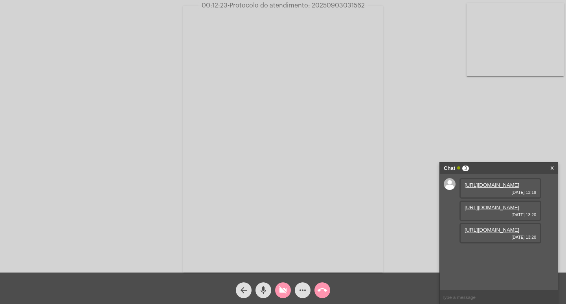
click at [283, 288] on mat-icon "videocam_off" at bounding box center [282, 289] width 9 height 9
click at [308, 292] on button "more_horiz" at bounding box center [303, 290] width 16 height 16
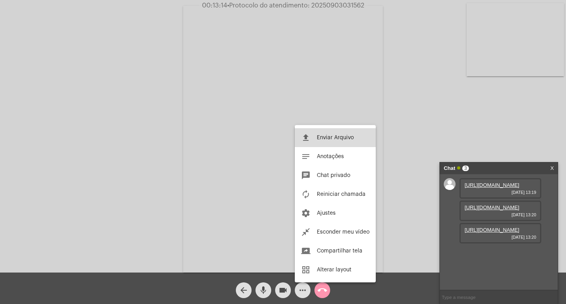
click at [323, 139] on span "Enviar Arquivo" at bounding box center [335, 138] width 37 height 6
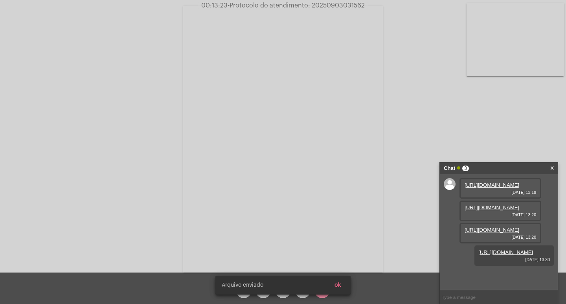
click at [339, 284] on div "[PERSON_NAME] enviado ok" at bounding box center [283, 285] width 154 height 38
click at [339, 284] on span "ok" at bounding box center [337, 285] width 7 height 6
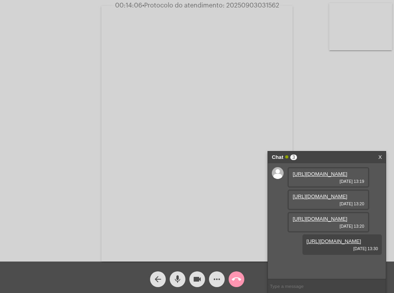
click at [336, 74] on div "Acessando Câmera e Microfone..." at bounding box center [197, 132] width 392 height 261
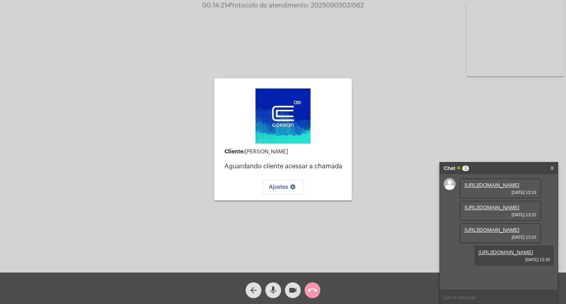
click at [312, 291] on mat-icon "call_end" at bounding box center [312, 289] width 9 height 9
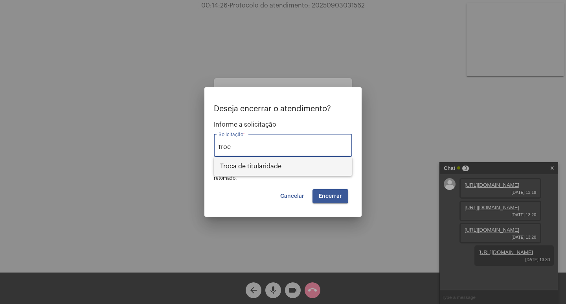
click at [270, 165] on span "Troca de titularidade" at bounding box center [283, 166] width 126 height 19
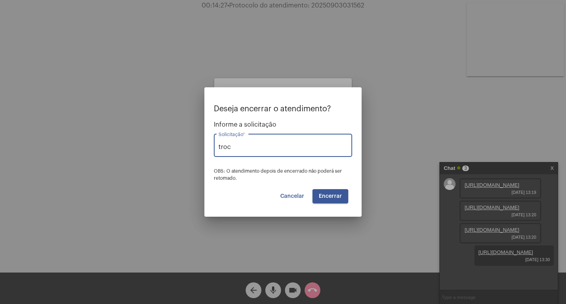
type input "Troca de titularidade"
click at [333, 193] on span "Encerrar" at bounding box center [330, 196] width 23 height 6
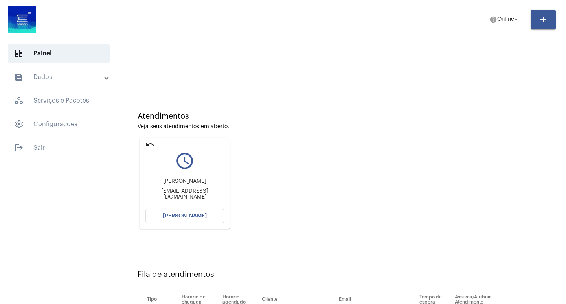
scroll to position [60, 0]
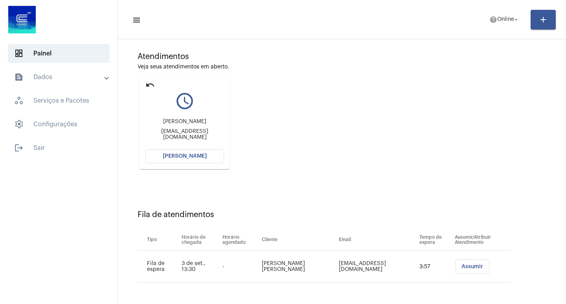
click at [195, 153] on span "[PERSON_NAME]" at bounding box center [185, 156] width 44 height 6
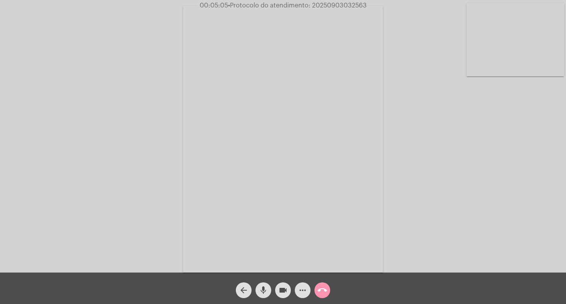
click at [340, 6] on span "• Protocolo do atendimento: 20250903032563" at bounding box center [297, 5] width 139 height 6
click at [321, 294] on mat-icon "call_end" at bounding box center [321, 289] width 9 height 9
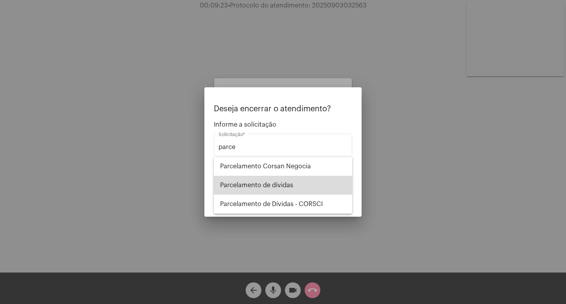
click at [251, 178] on span "Parcelamento de dívidas" at bounding box center [283, 185] width 126 height 19
type input "Parcelamento de dívidas"
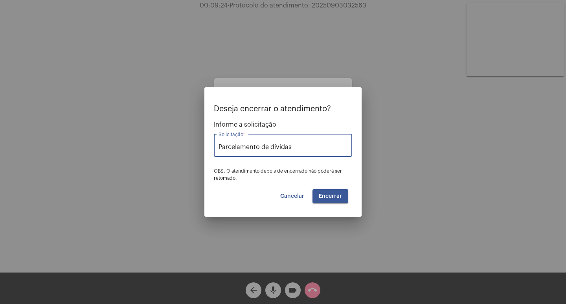
click at [326, 191] on button "Encerrar" at bounding box center [330, 196] width 36 height 14
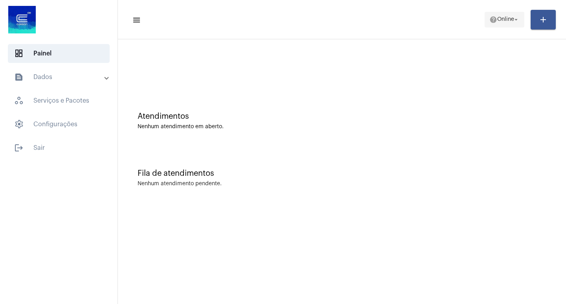
click at [505, 14] on span "help Online arrow_drop_down" at bounding box center [504, 19] width 30 height 14
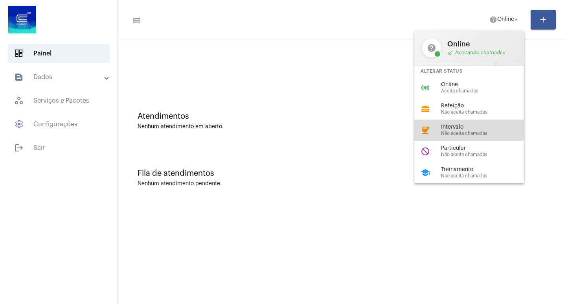
click at [482, 131] on span "Não aceita chamadas" at bounding box center [486, 133] width 90 height 5
